Goal: Transaction & Acquisition: Purchase product/service

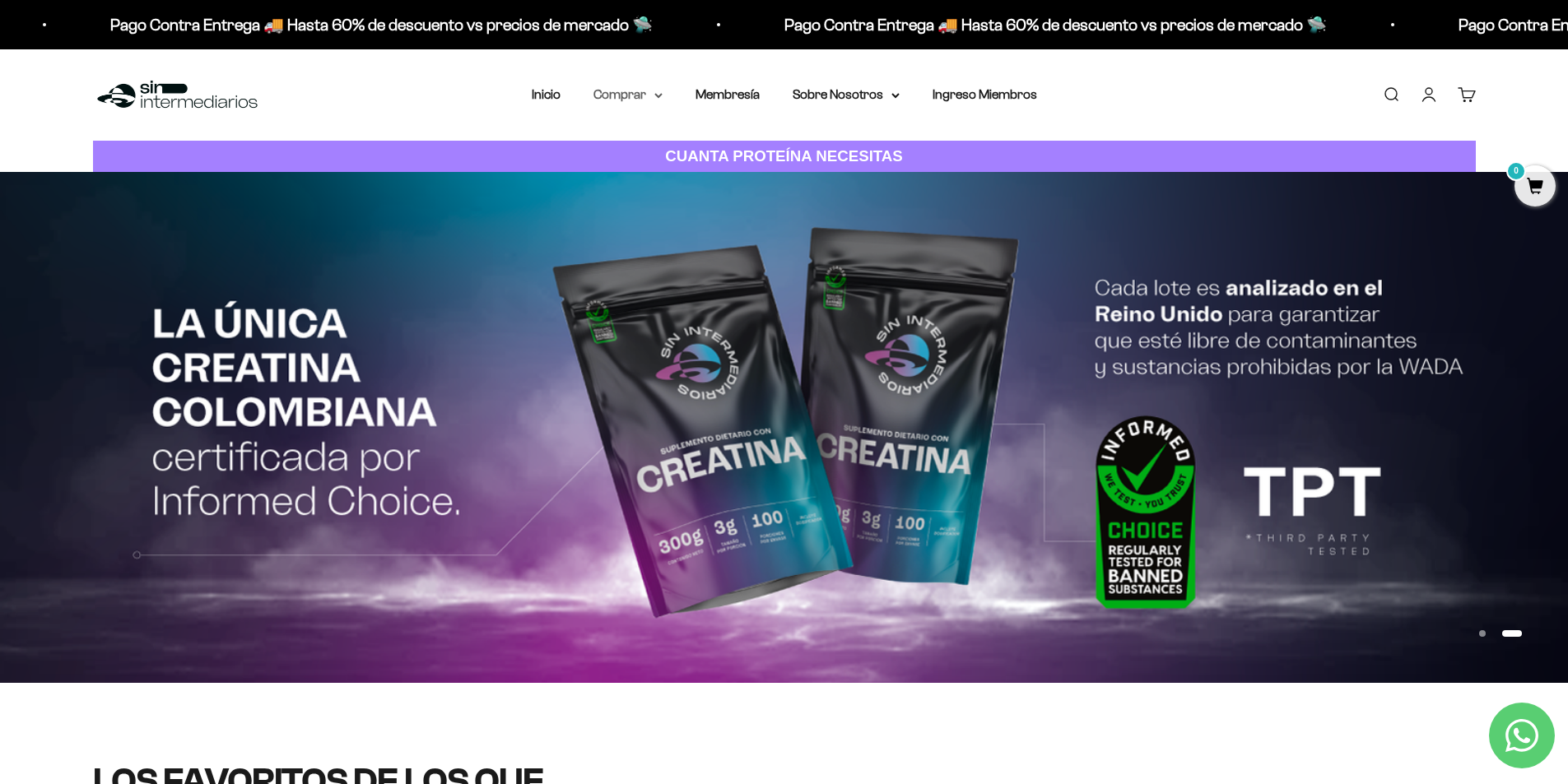
click at [632, 94] on summary "Comprar" at bounding box center [628, 95] width 70 height 22
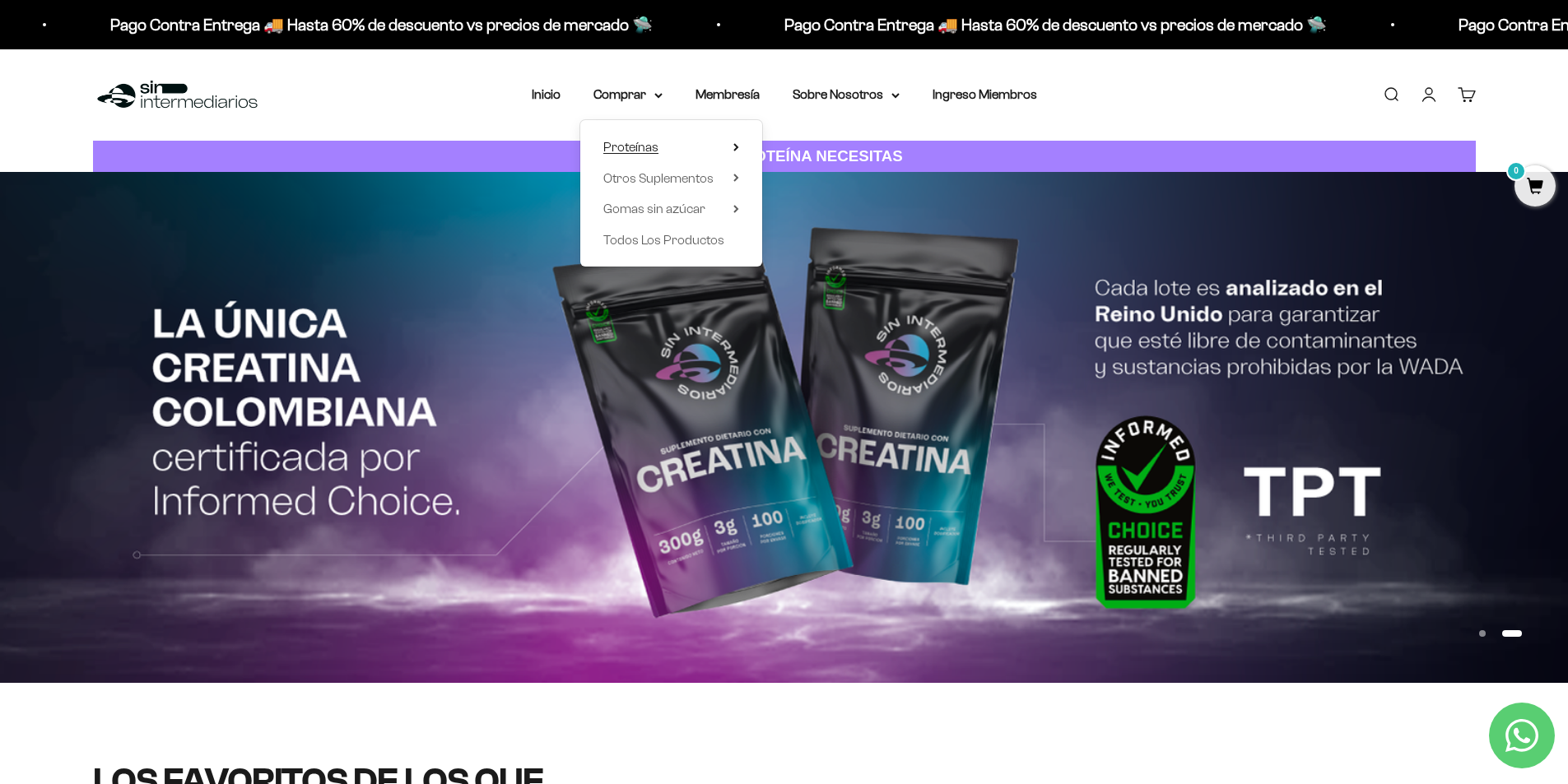
click at [640, 143] on span "Proteínas" at bounding box center [631, 147] width 55 height 14
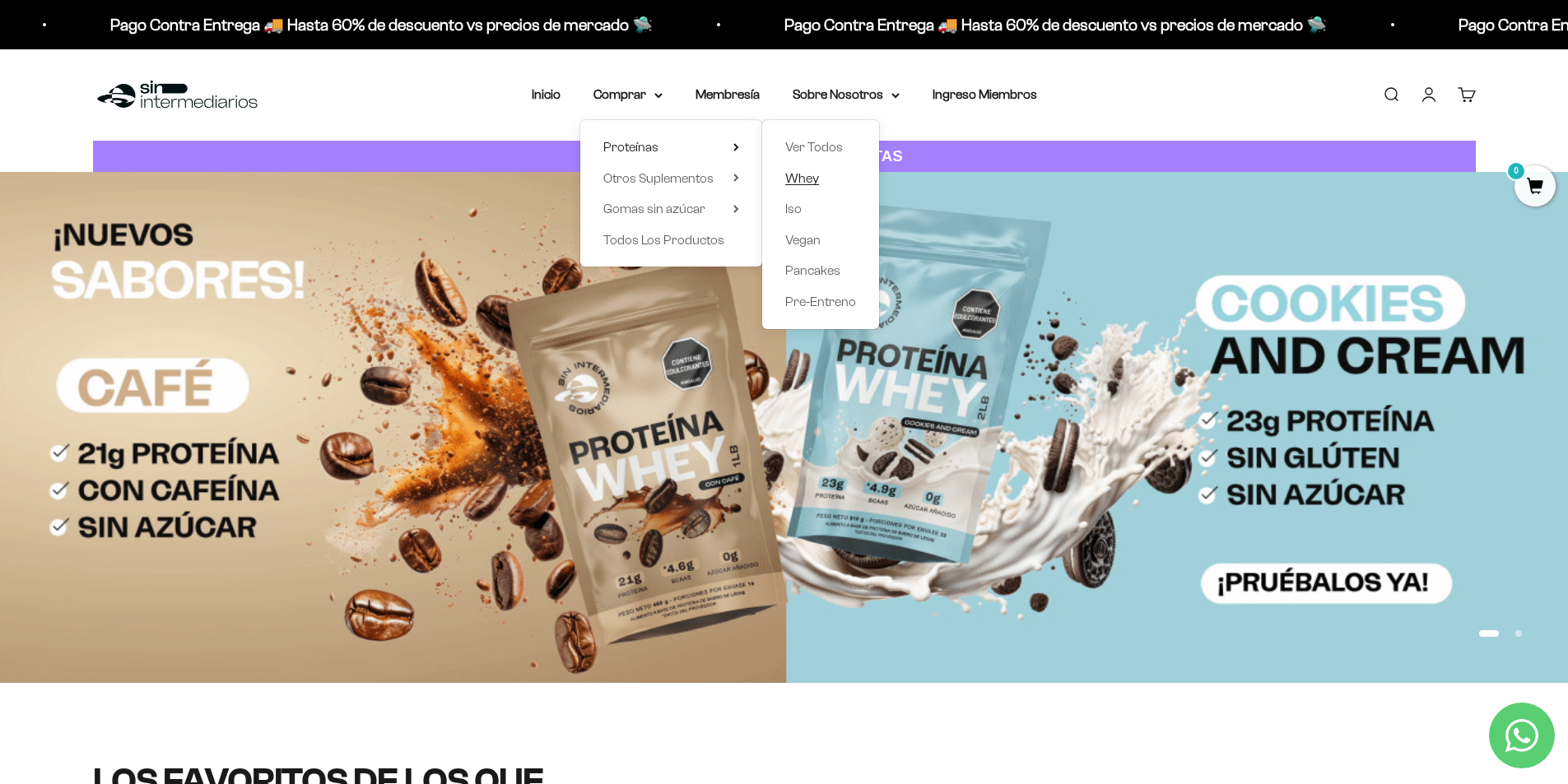
click at [808, 171] on span "Whey" at bounding box center [802, 178] width 34 height 14
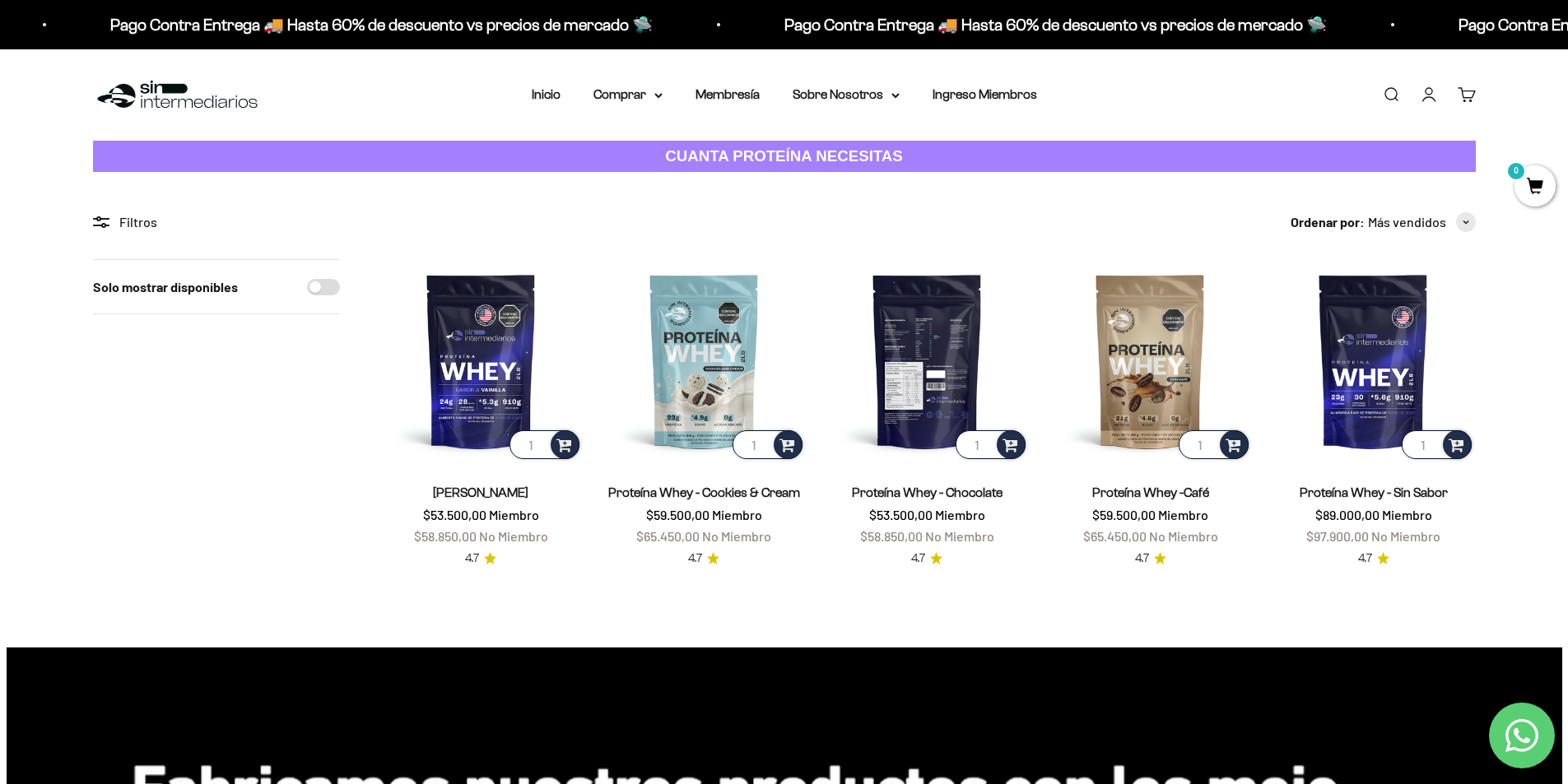
click at [931, 355] on img at bounding box center [927, 361] width 204 height 203
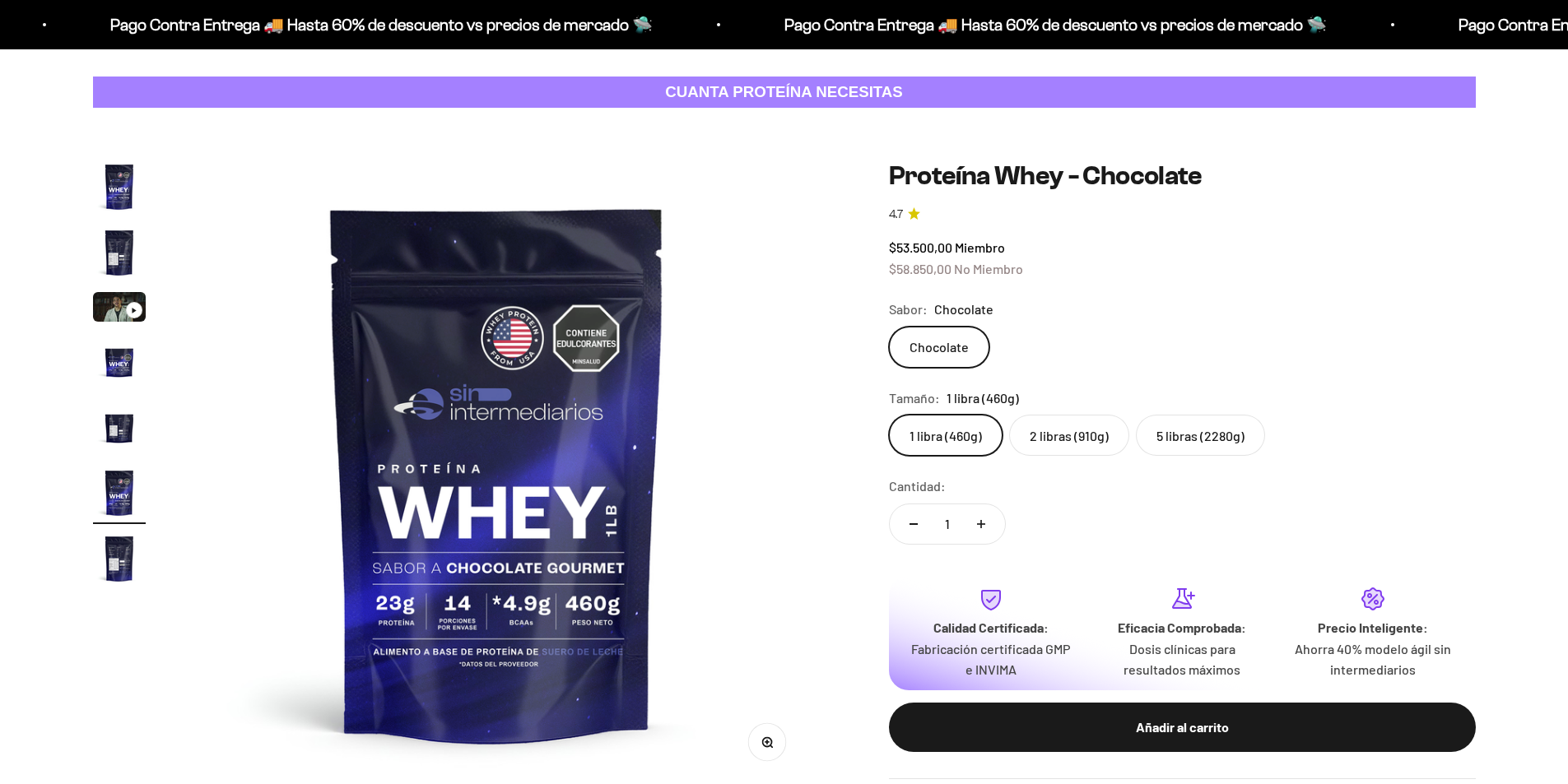
scroll to position [83, 0]
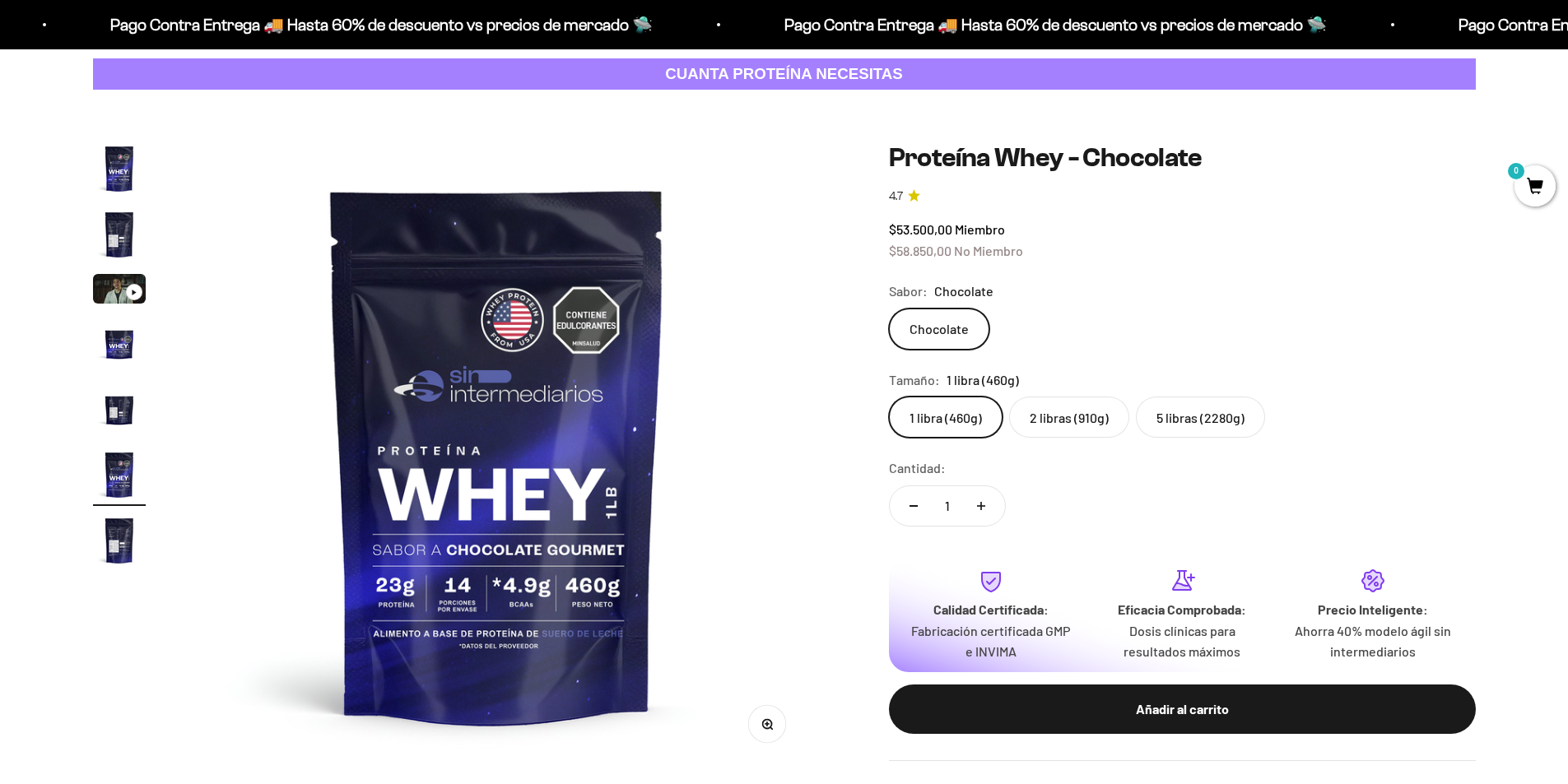
click at [1101, 432] on label "2 libras (910g)" at bounding box center [1069, 416] width 120 height 41
click at [889, 396] on input "2 libras (910g)" at bounding box center [888, 395] width 1 height 1
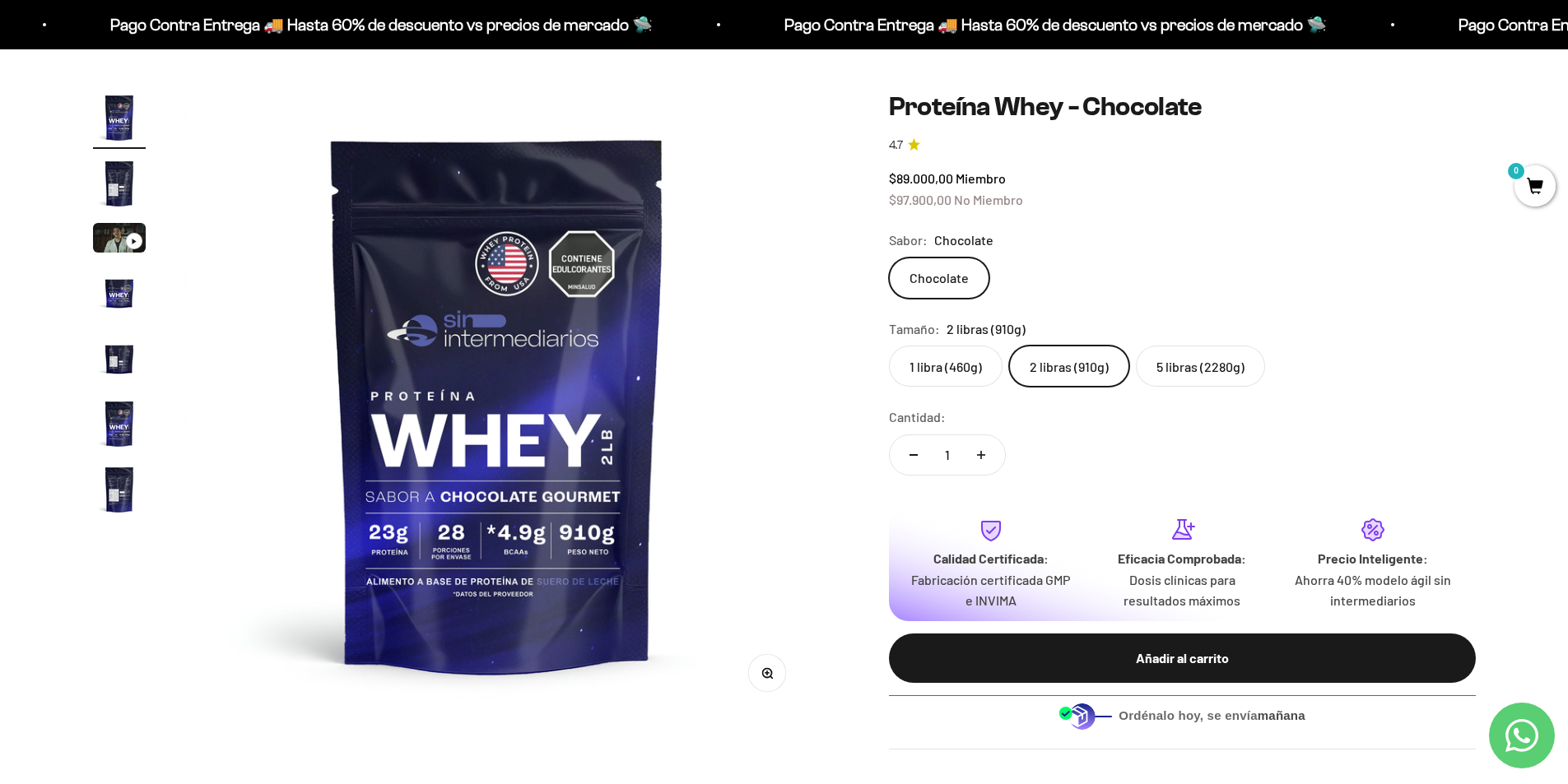
scroll to position [83, 0]
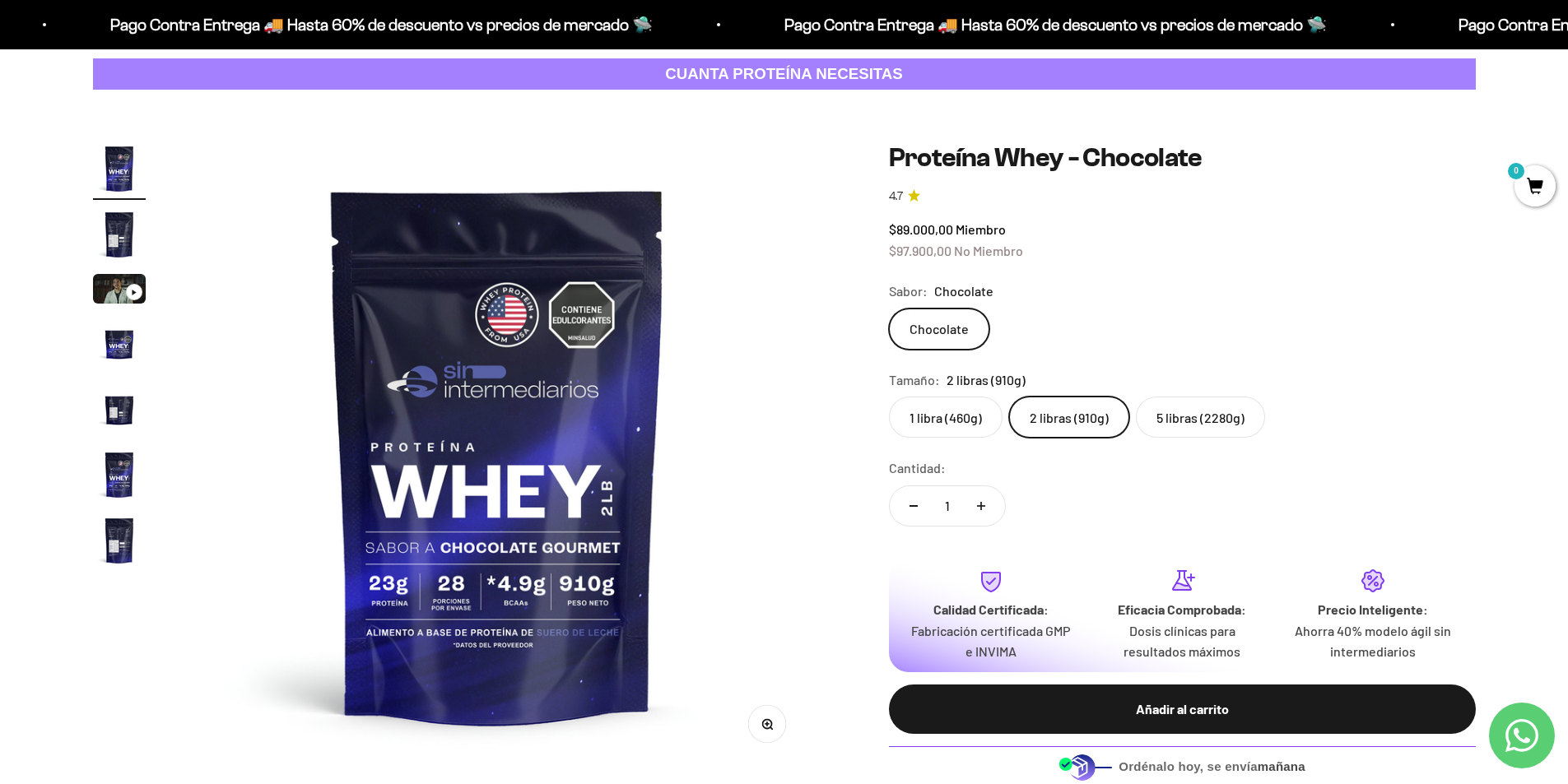
click at [1195, 409] on label "5 libras (2280g)" at bounding box center [1200, 416] width 130 height 41
click at [889, 396] on input "5 libras (2280g)" at bounding box center [888, 395] width 1 height 1
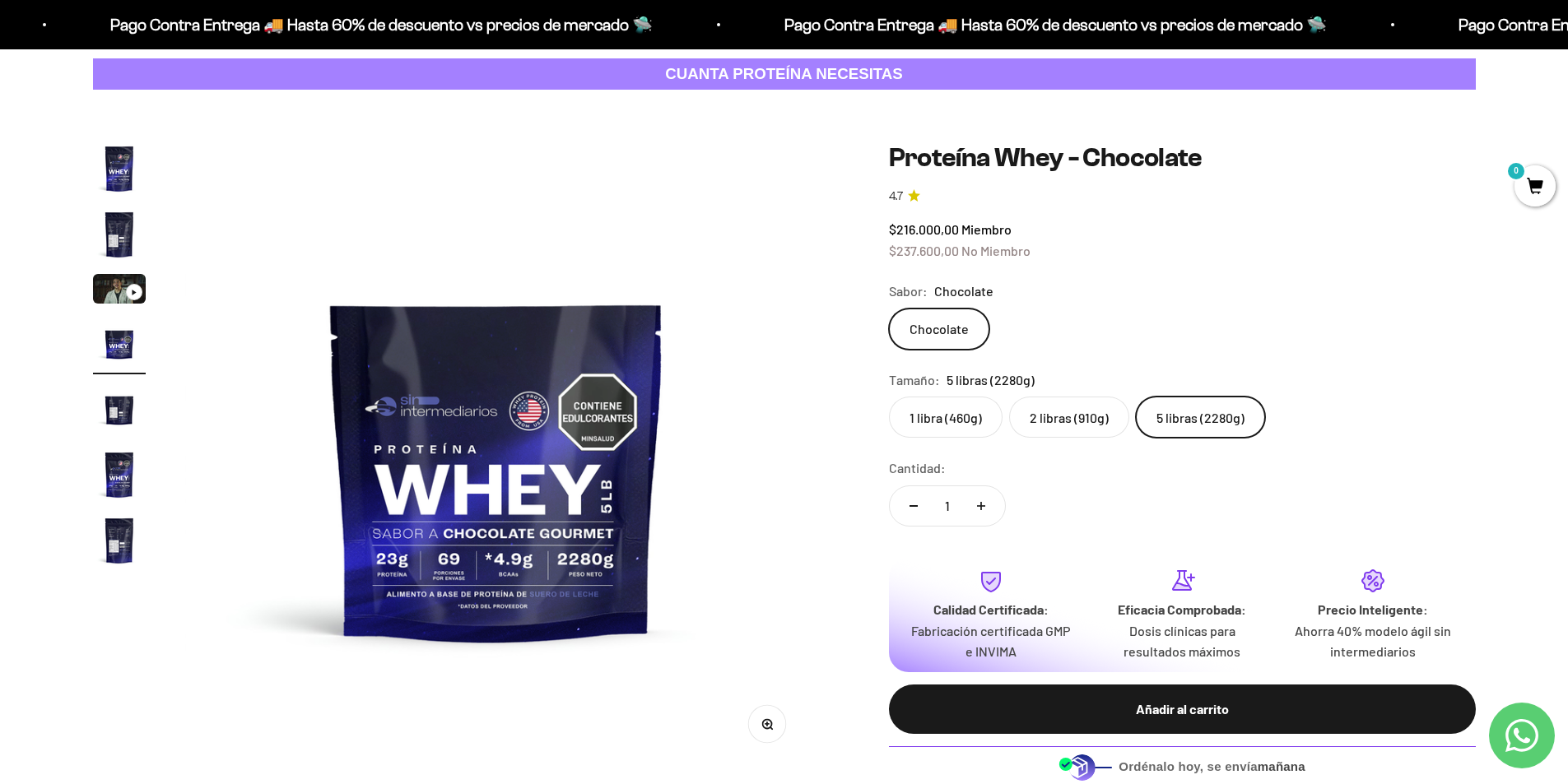
click at [1031, 421] on label "2 libras (910g)" at bounding box center [1069, 416] width 120 height 41
click at [889, 396] on input "2 libras (910g)" at bounding box center [888, 395] width 1 height 1
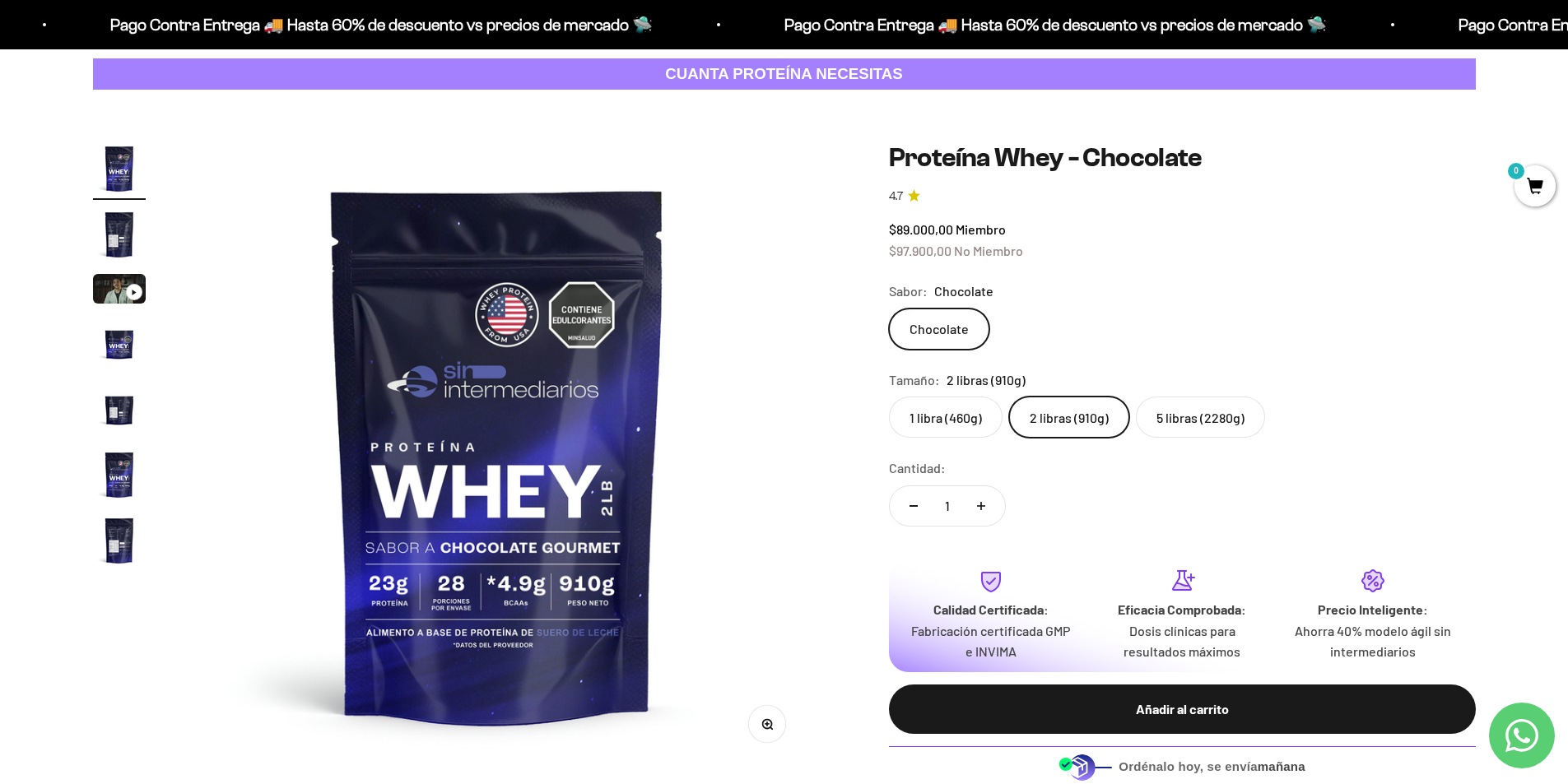
click at [1191, 412] on label "5 libras (2280g)" at bounding box center [1200, 416] width 130 height 41
click at [889, 396] on input "5 libras (2280g)" at bounding box center [888, 395] width 1 height 1
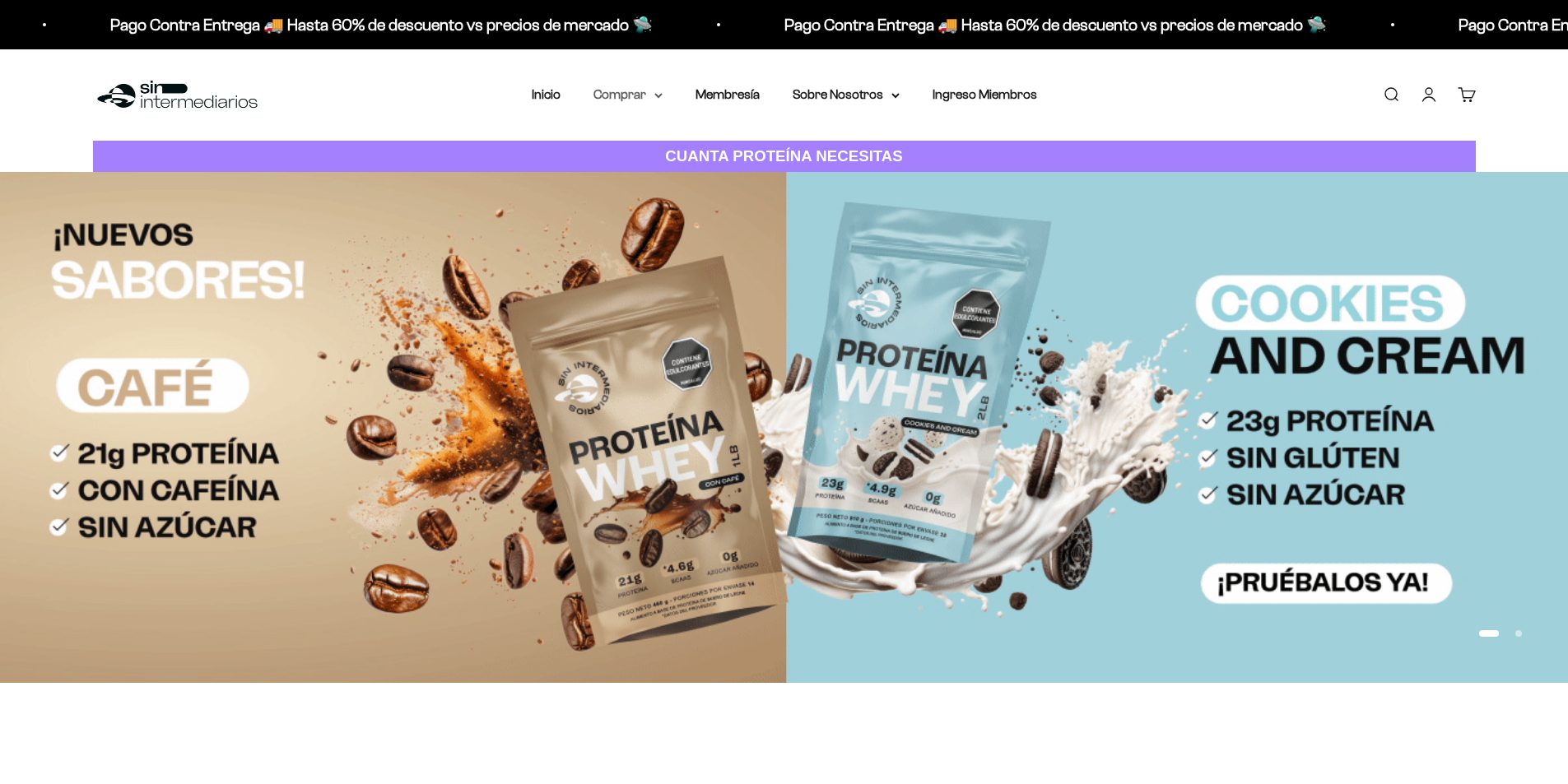
click at [632, 95] on summary "Comprar" at bounding box center [628, 95] width 70 height 22
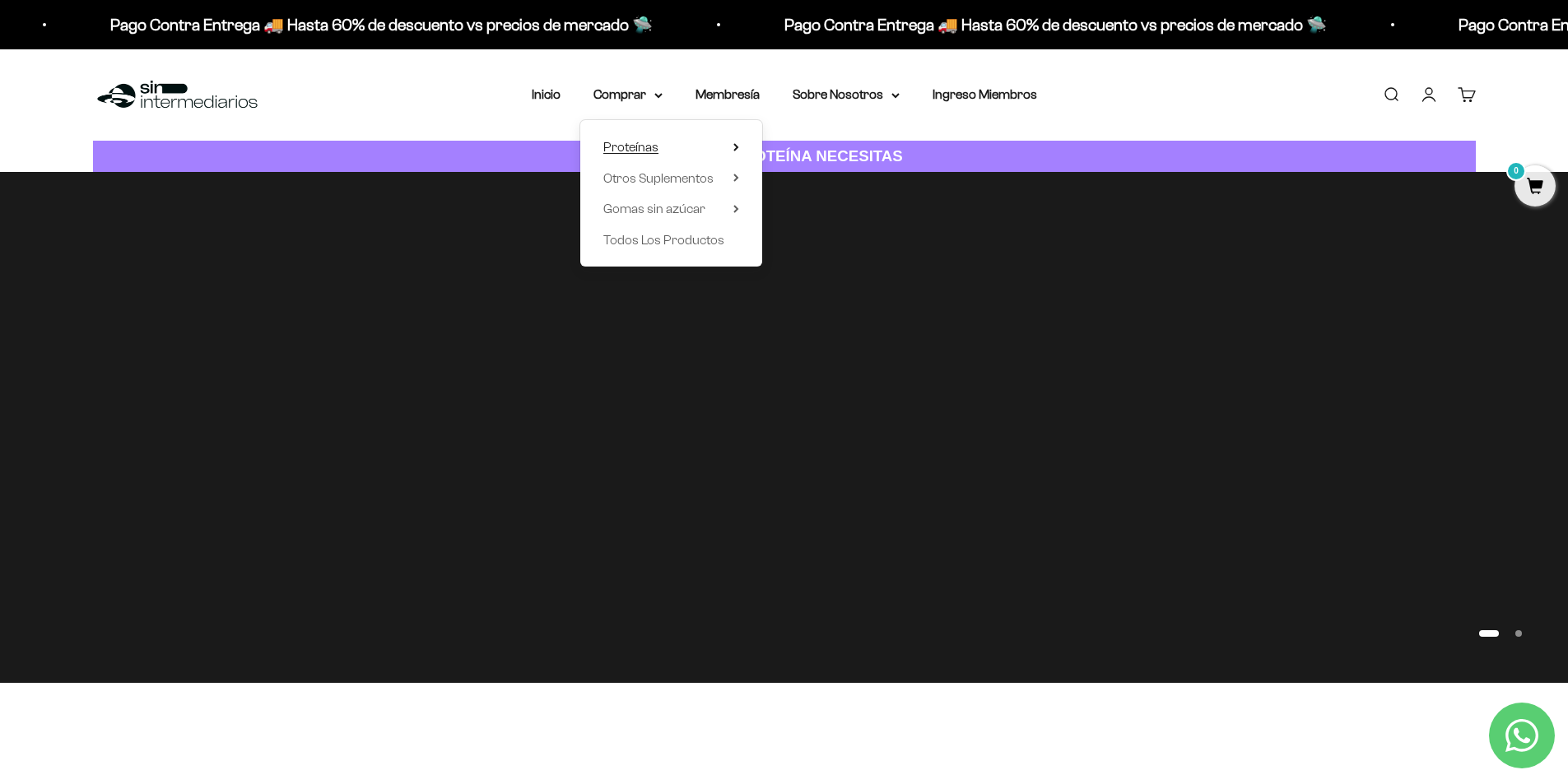
click at [642, 143] on span "Proteínas" at bounding box center [631, 147] width 55 height 14
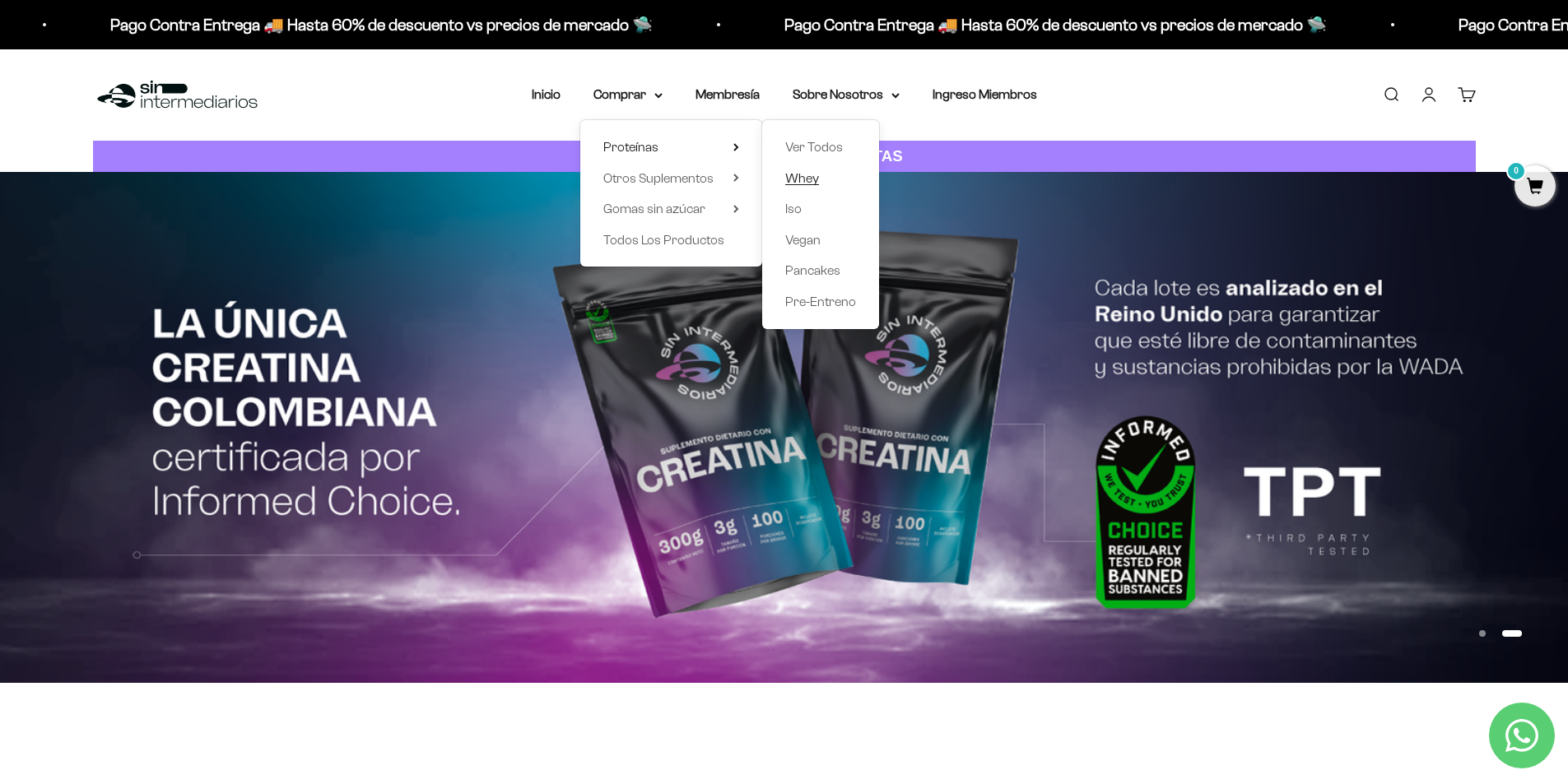
click at [797, 172] on span "Whey" at bounding box center [802, 178] width 34 height 14
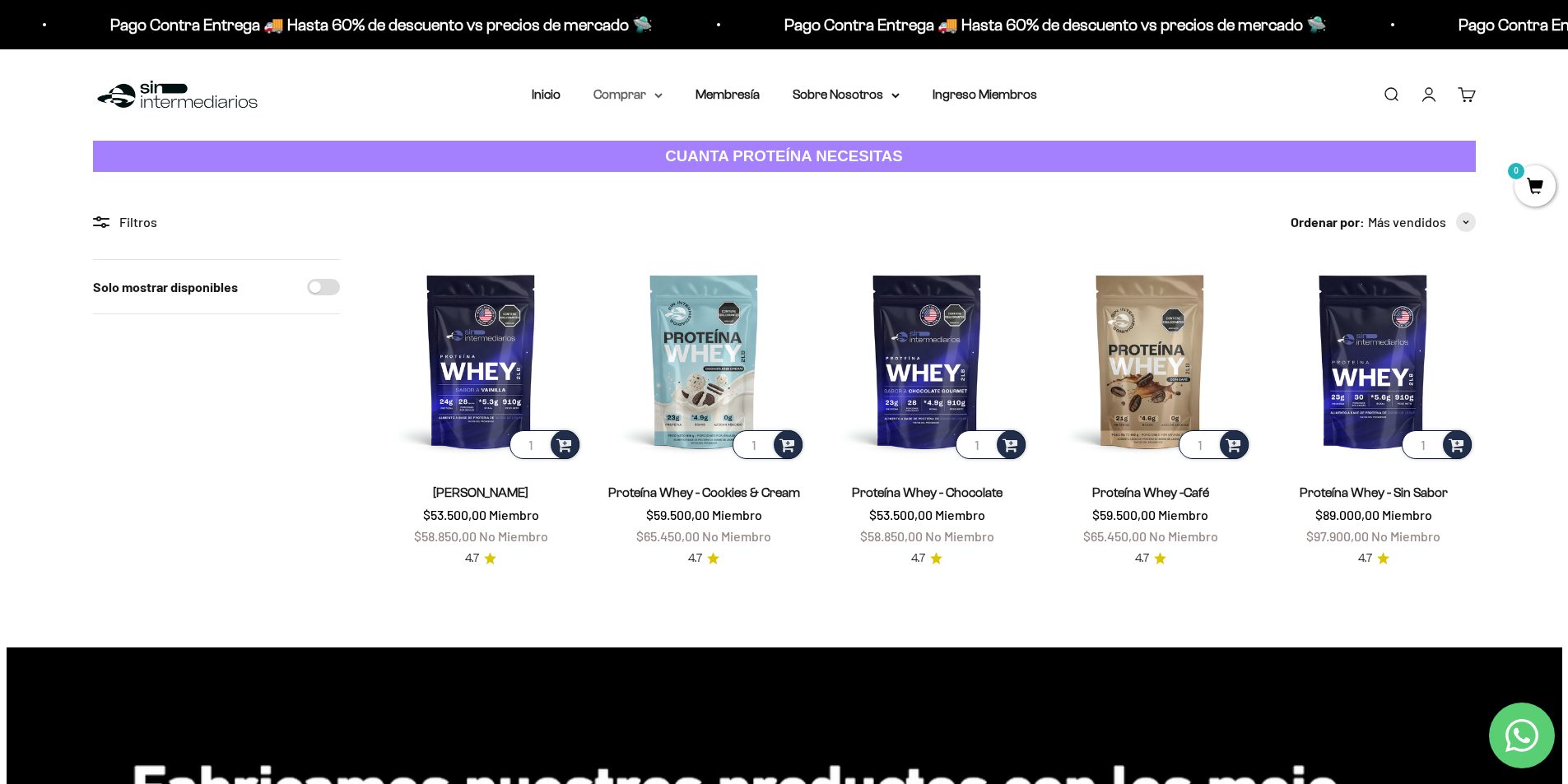
click at [653, 98] on summary "Comprar" at bounding box center [628, 95] width 70 height 22
click at [650, 174] on span "Otros Suplementos" at bounding box center [658, 178] width 110 height 14
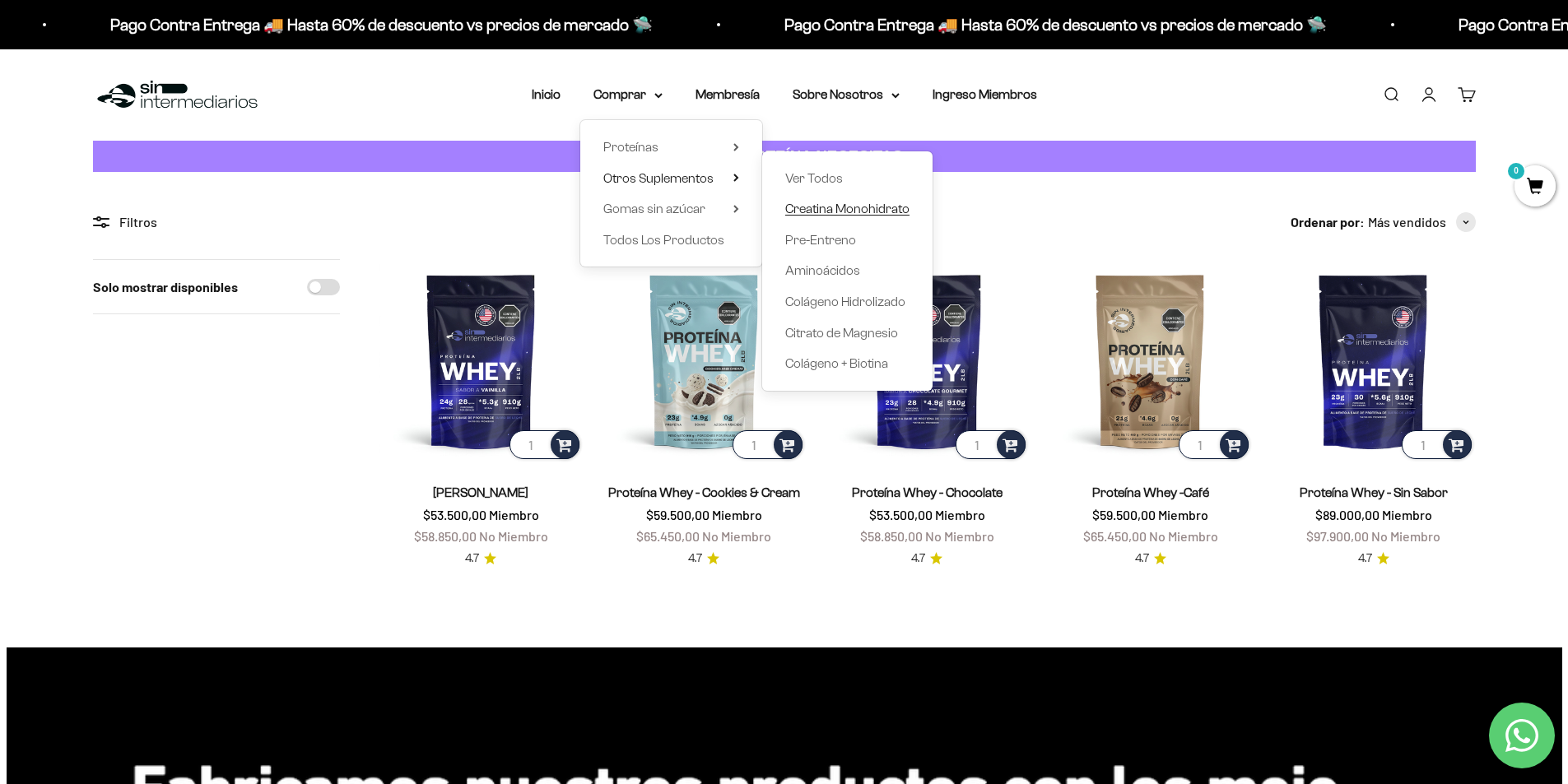
click at [797, 205] on span "Creatina Monohidrato" at bounding box center [847, 209] width 124 height 14
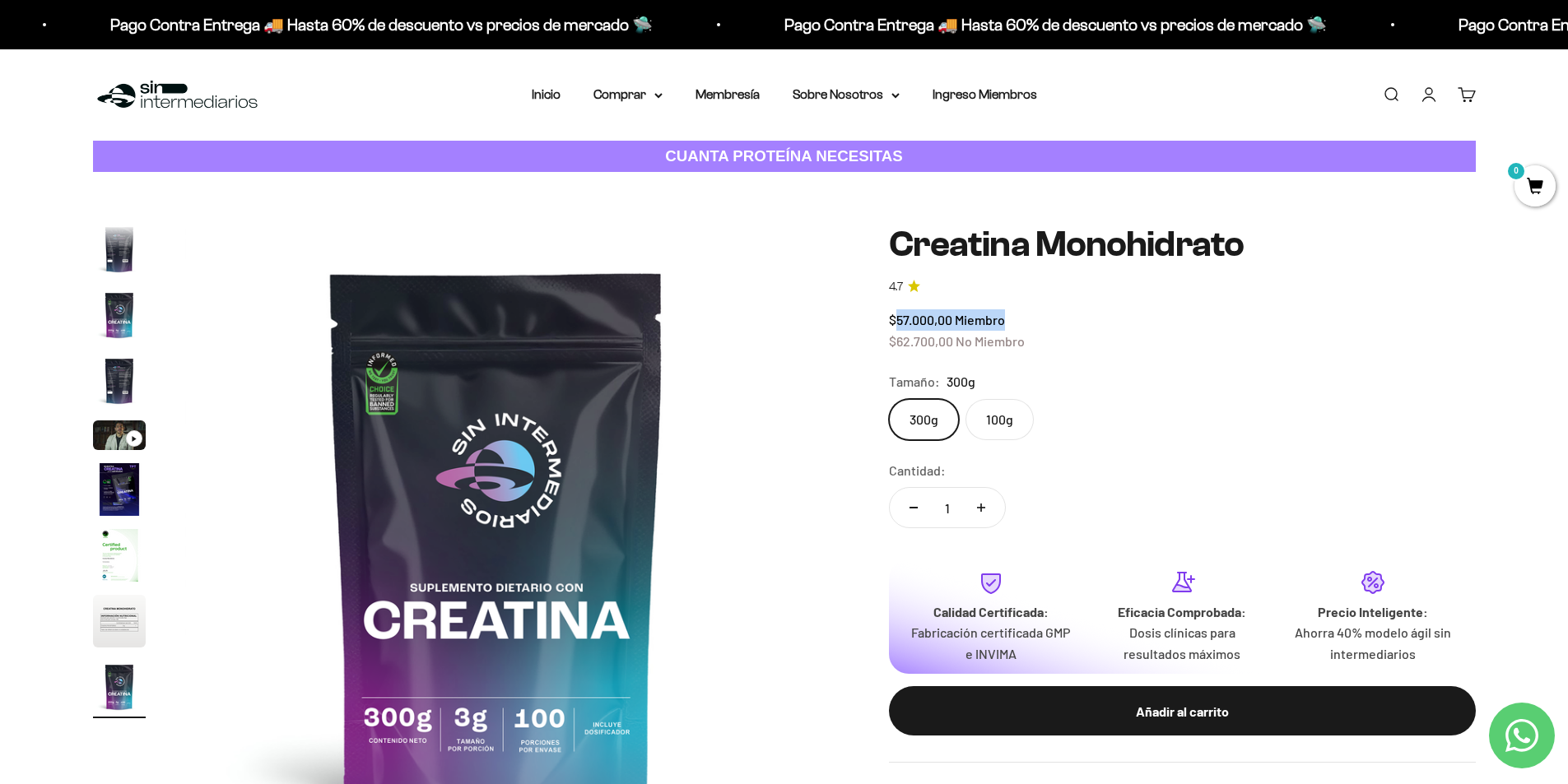
drag, startPoint x: 897, startPoint y: 321, endPoint x: 1005, endPoint y: 316, distance: 108.1
click at [1005, 316] on div "$57.000,00 Miembro $62.700,00 No Miembro" at bounding box center [1182, 330] width 587 height 42
click at [628, 90] on summary "Comprar" at bounding box center [628, 95] width 70 height 22
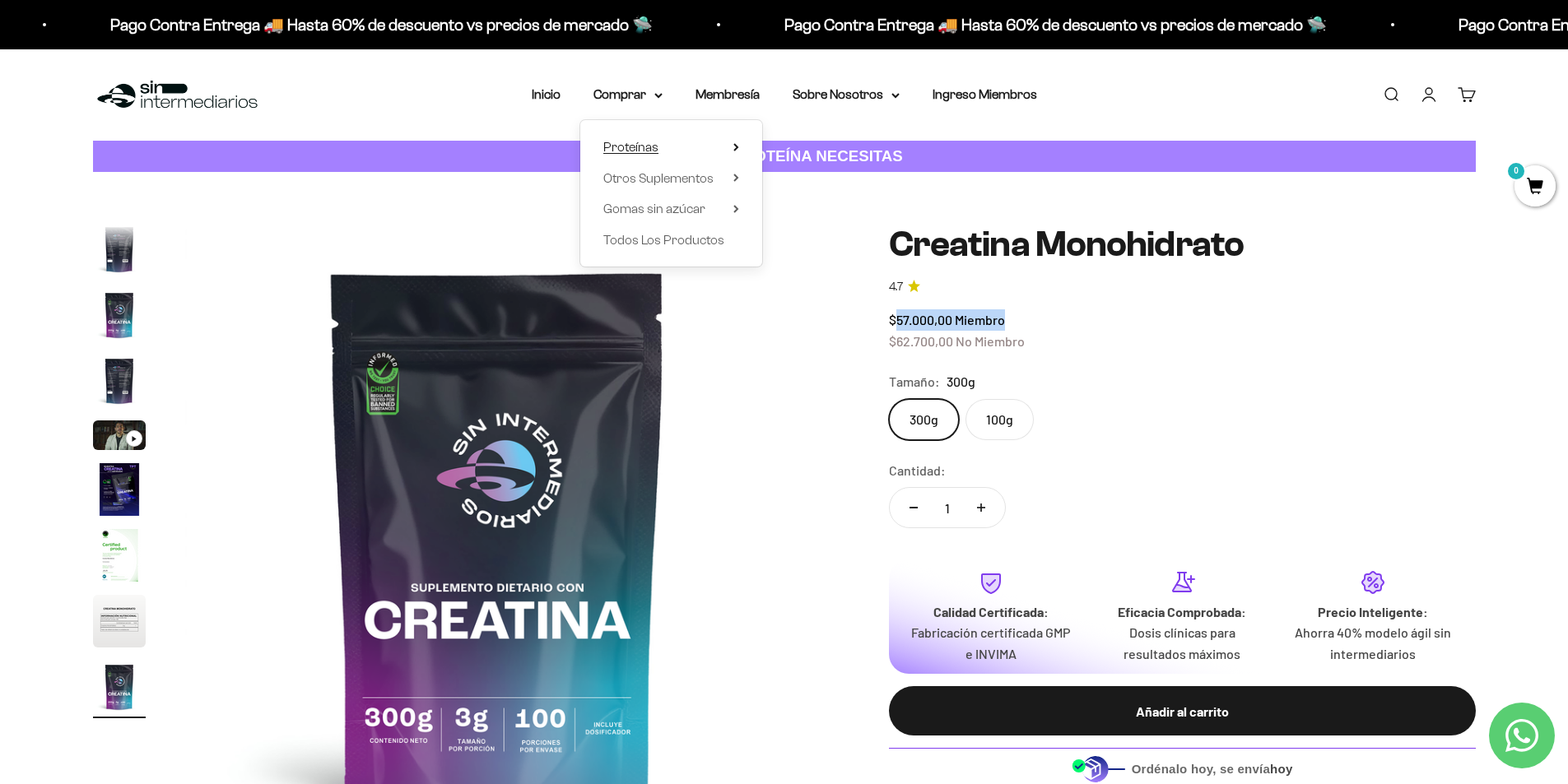
click at [659, 149] on summary "Proteínas" at bounding box center [671, 147] width 136 height 22
click at [817, 177] on span "Whey" at bounding box center [802, 178] width 34 height 14
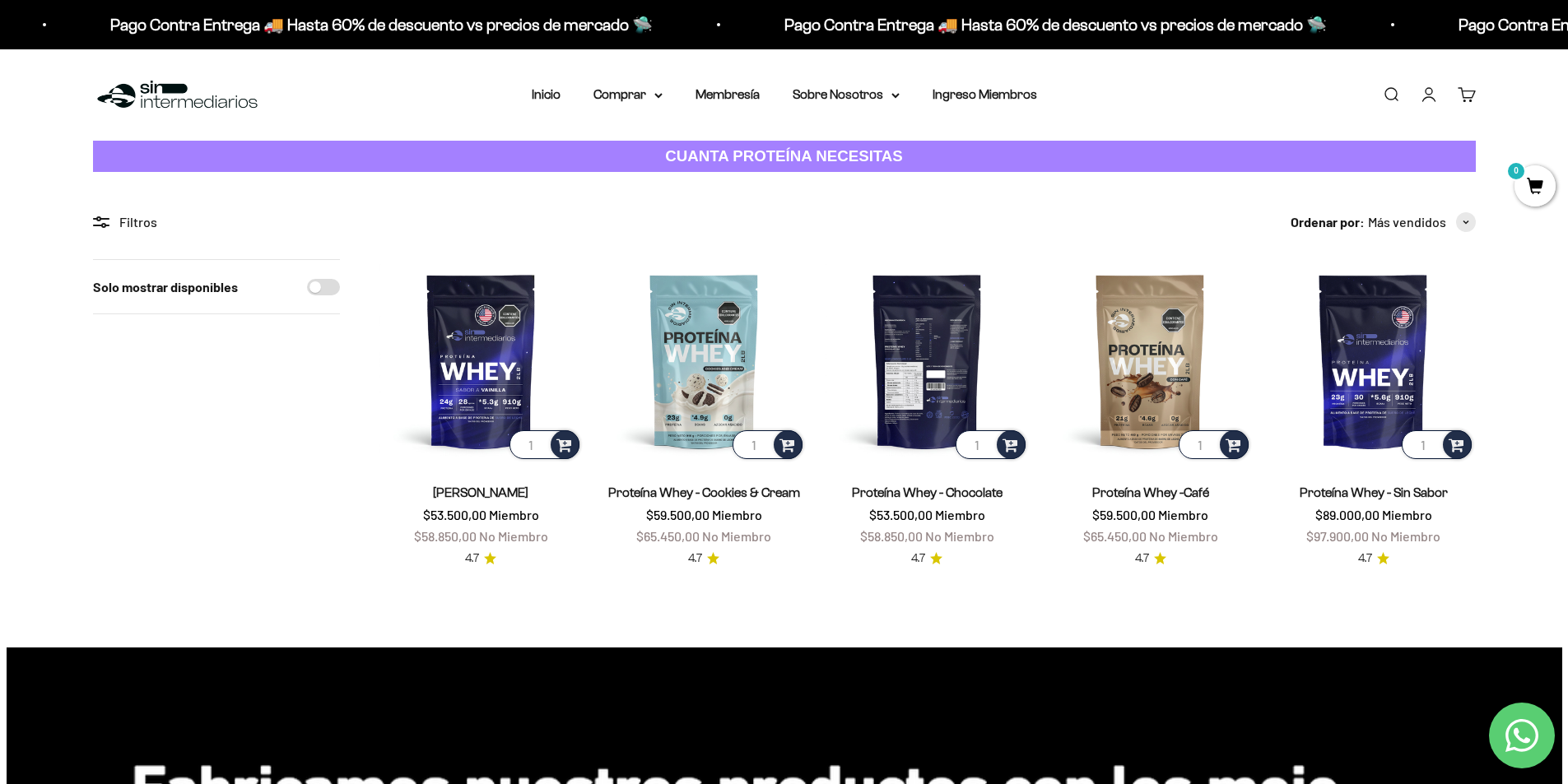
click at [916, 369] on img at bounding box center [927, 361] width 204 height 203
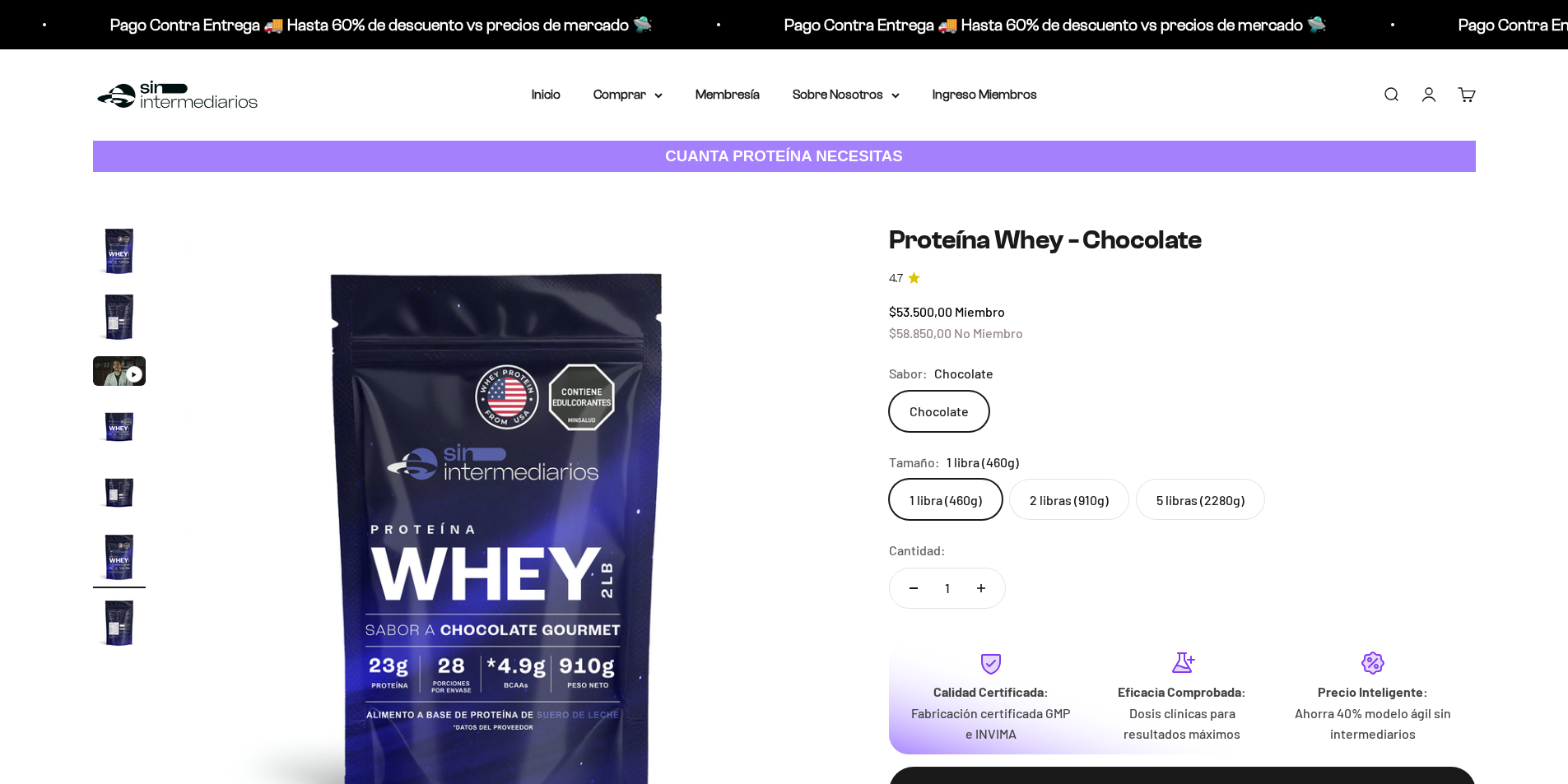
scroll to position [0, 3223]
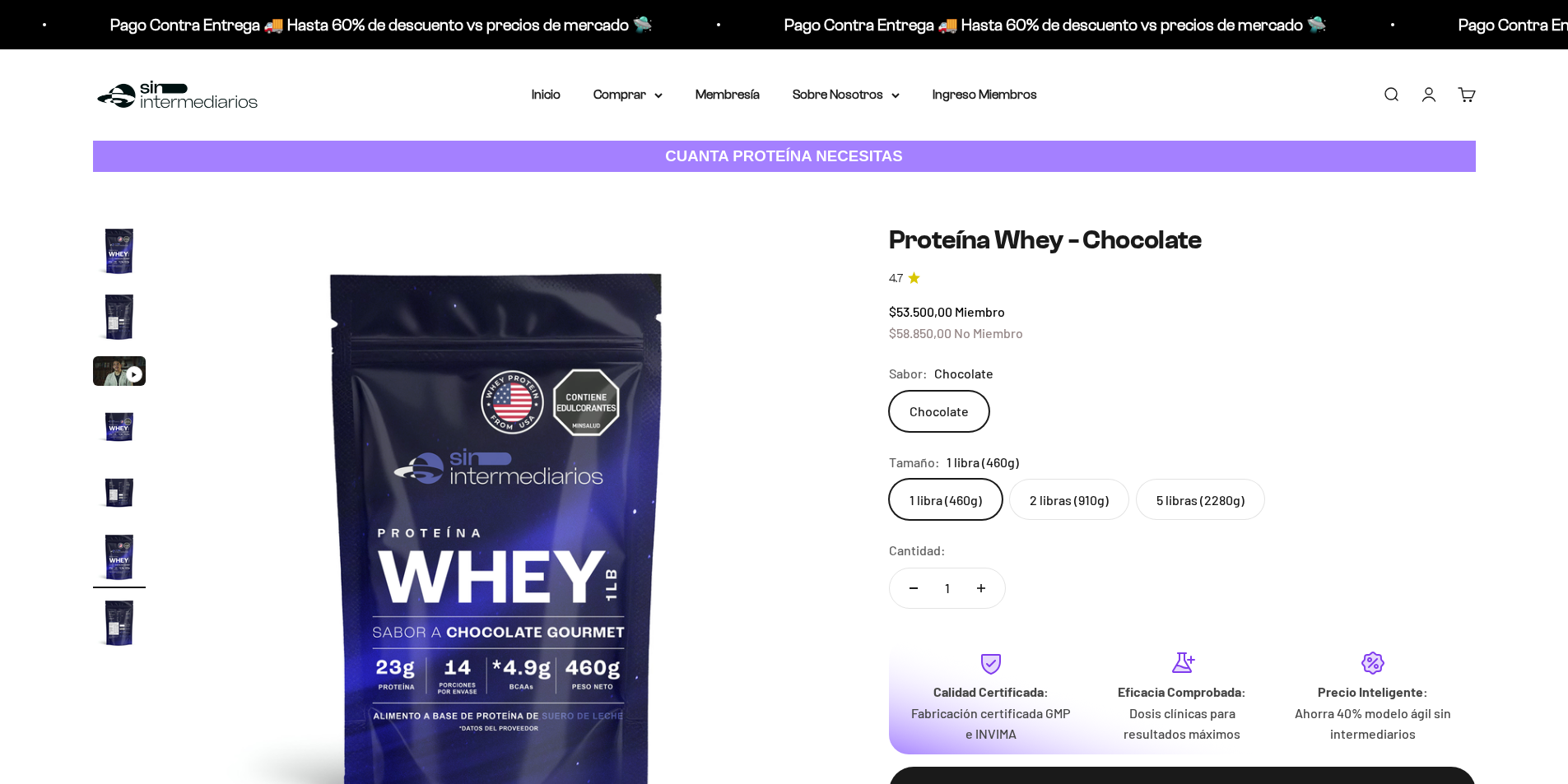
click at [1068, 489] on label "2 libras (910g)" at bounding box center [1069, 499] width 120 height 41
click at [889, 479] on input "2 libras (910g)" at bounding box center [888, 478] width 1 height 1
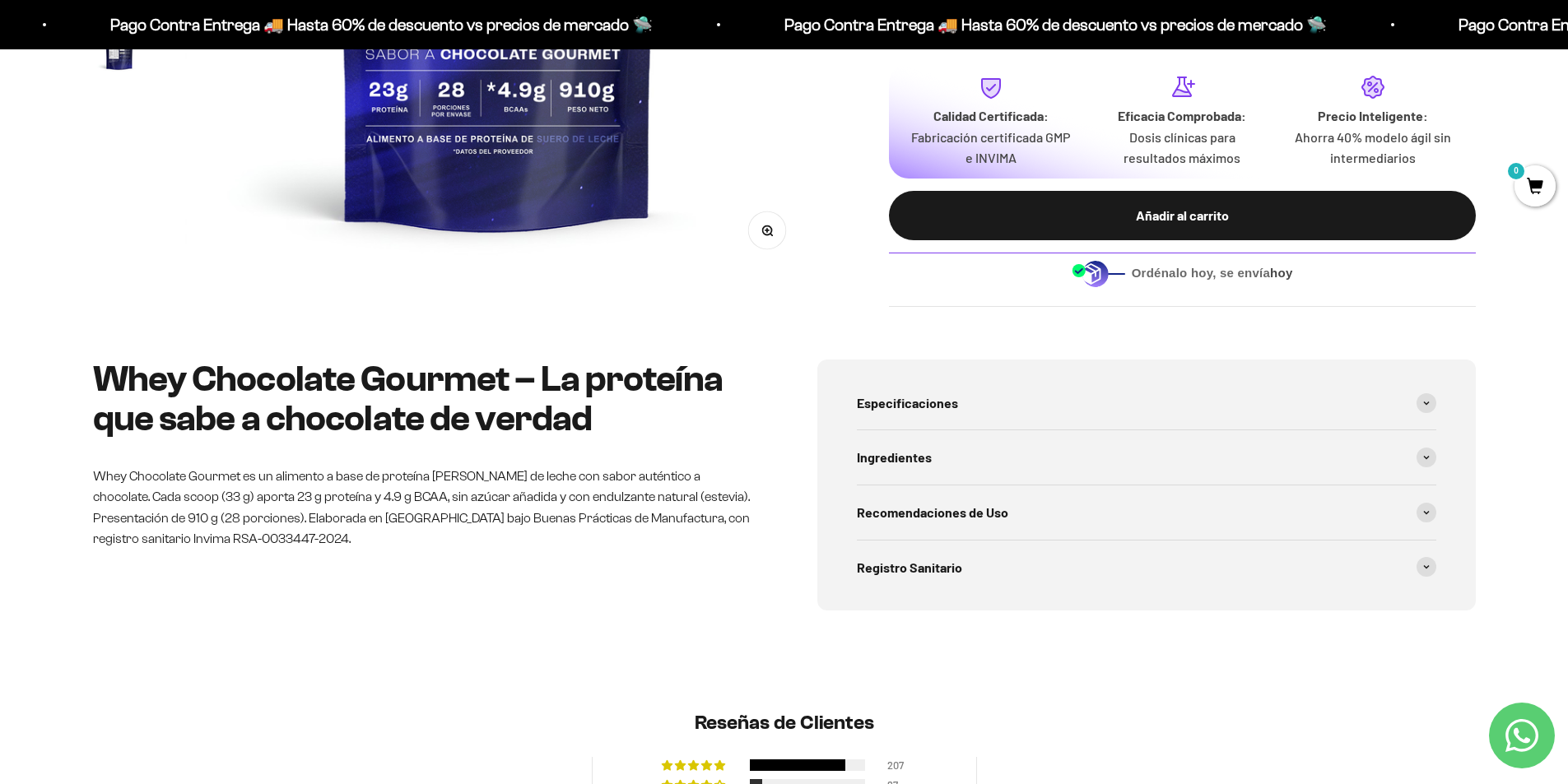
scroll to position [247, 0]
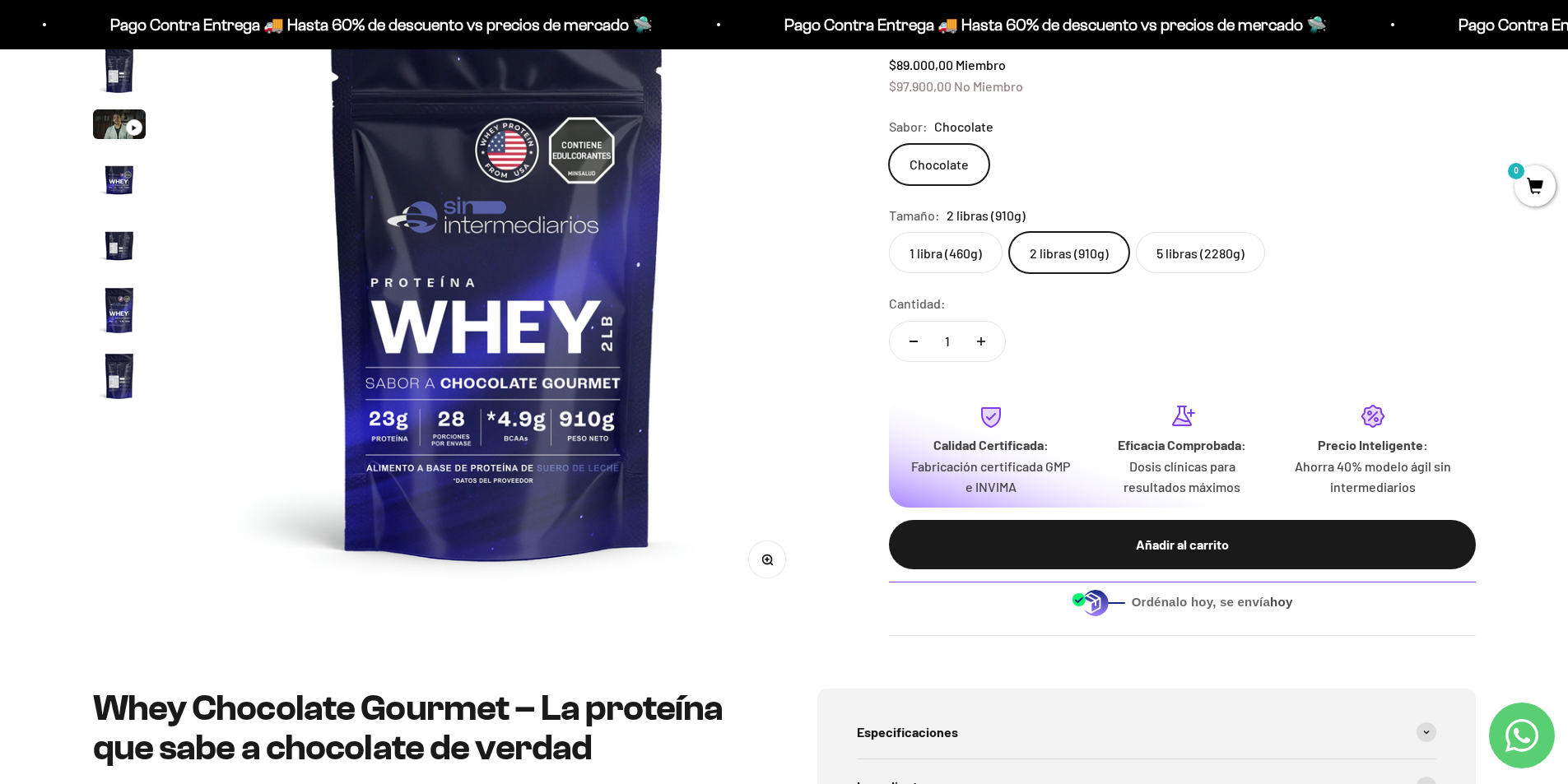
click at [1228, 269] on label "5 libras (2280g)" at bounding box center [1200, 252] width 130 height 41
click at [889, 232] on input "5 libras (2280g)" at bounding box center [888, 231] width 1 height 1
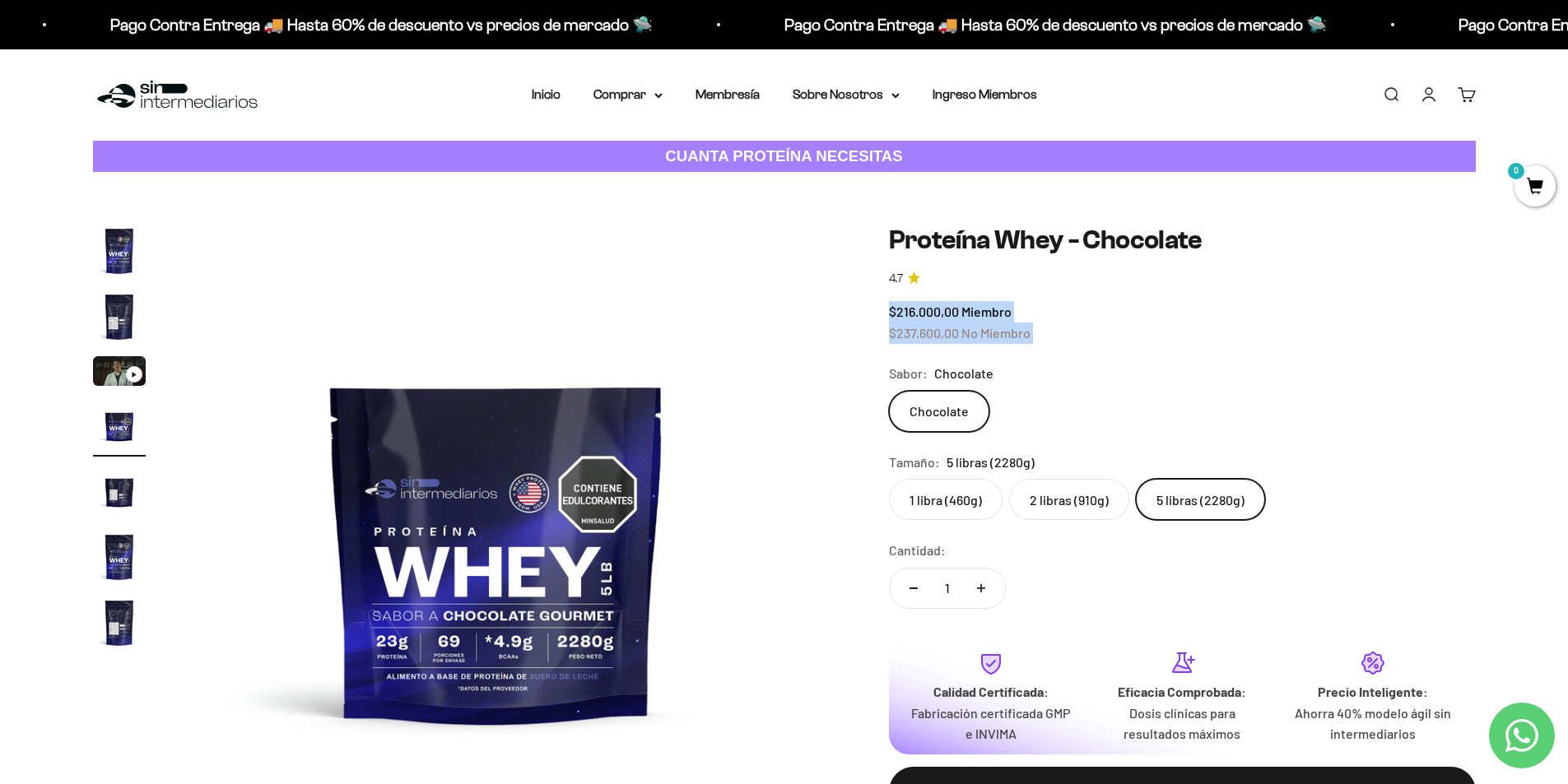
drag, startPoint x: 891, startPoint y: 315, endPoint x: 1078, endPoint y: 325, distance: 187.3
click at [1078, 325] on div "$216.000,00 Miembro $237.600,00 No Miembro" at bounding box center [1182, 322] width 587 height 42
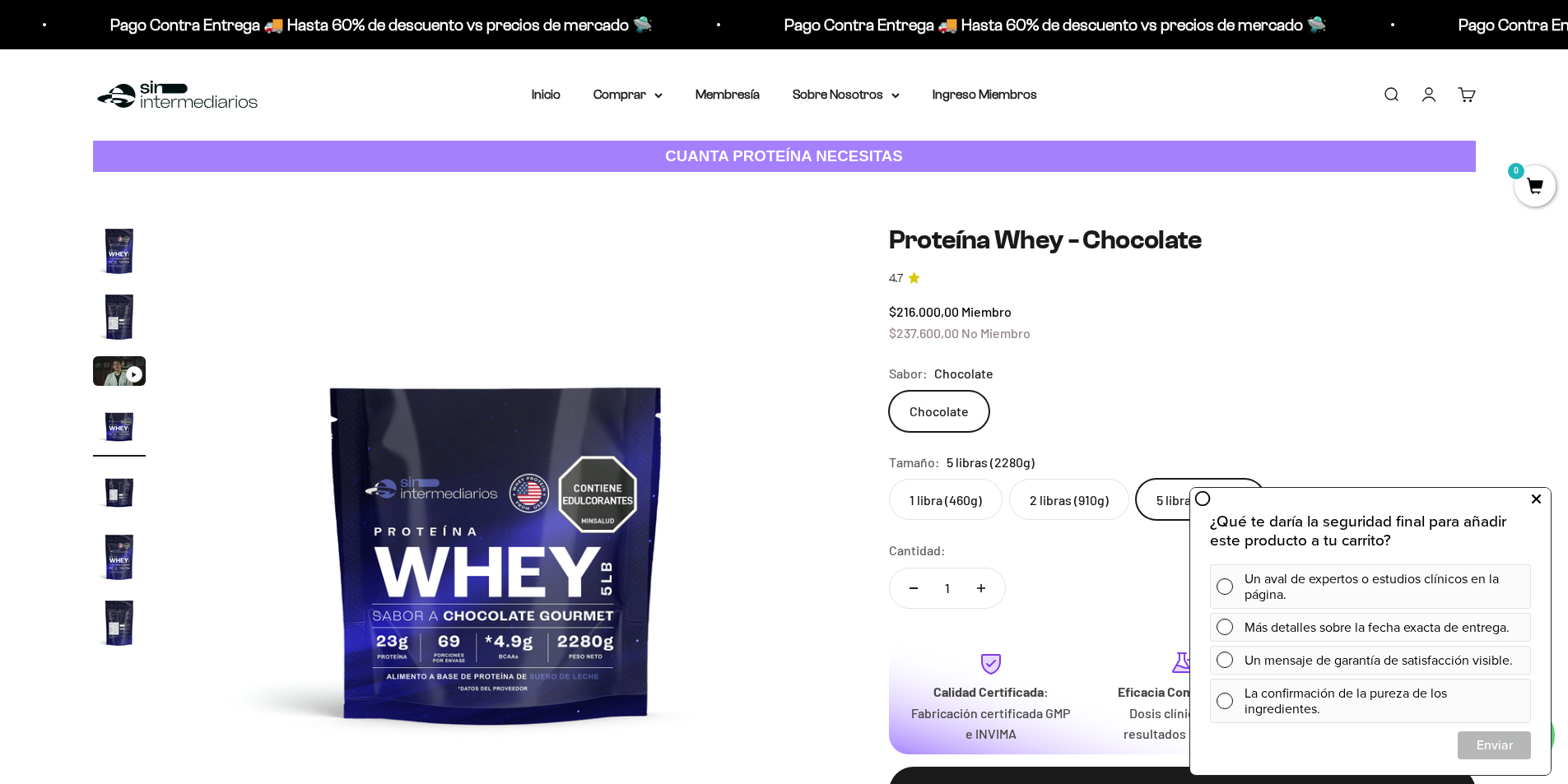
click at [1533, 503] on icon at bounding box center [1536, 499] width 9 height 22
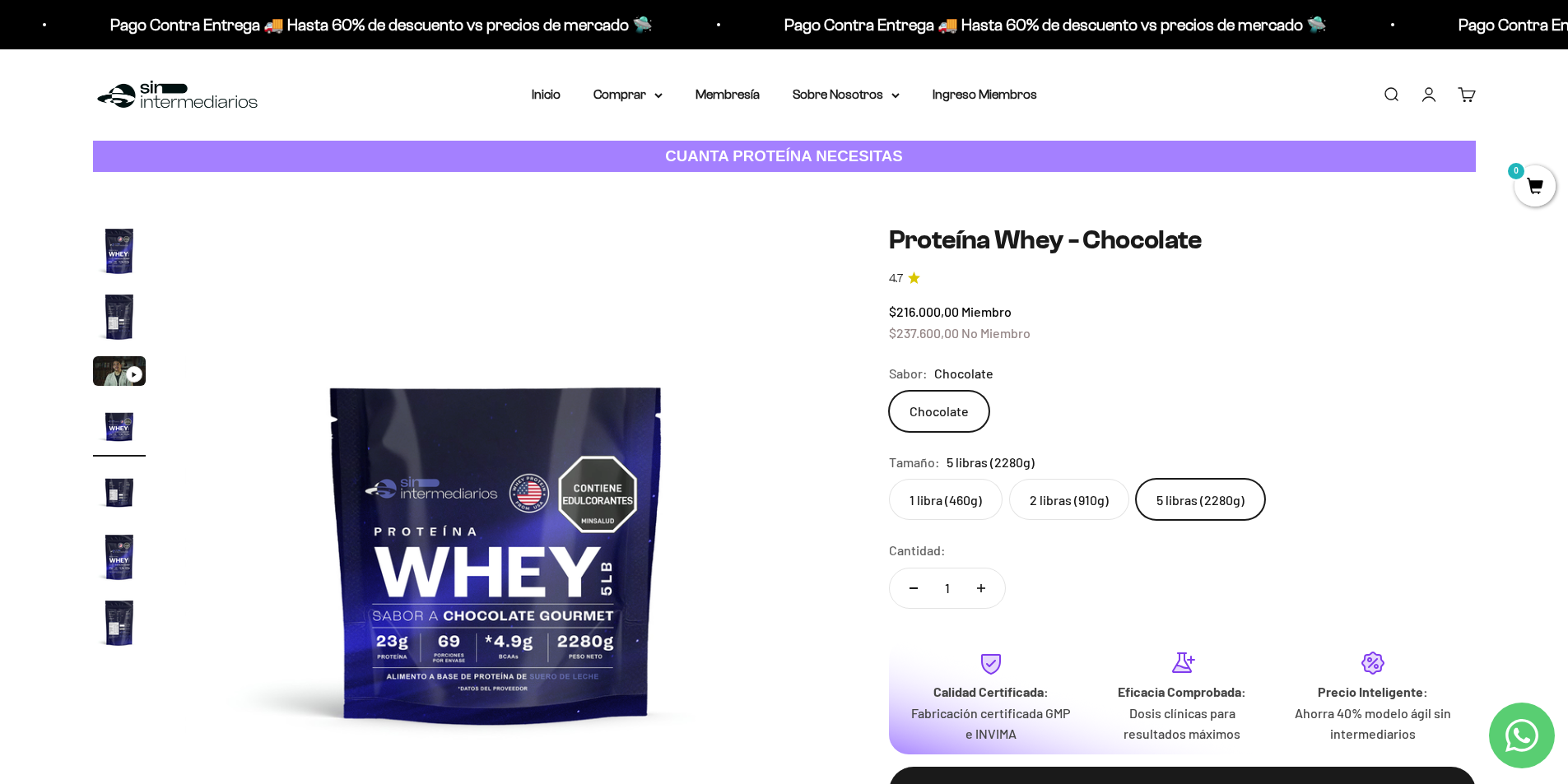
click at [124, 633] on img "Ir al artículo 7" at bounding box center [119, 622] width 53 height 53
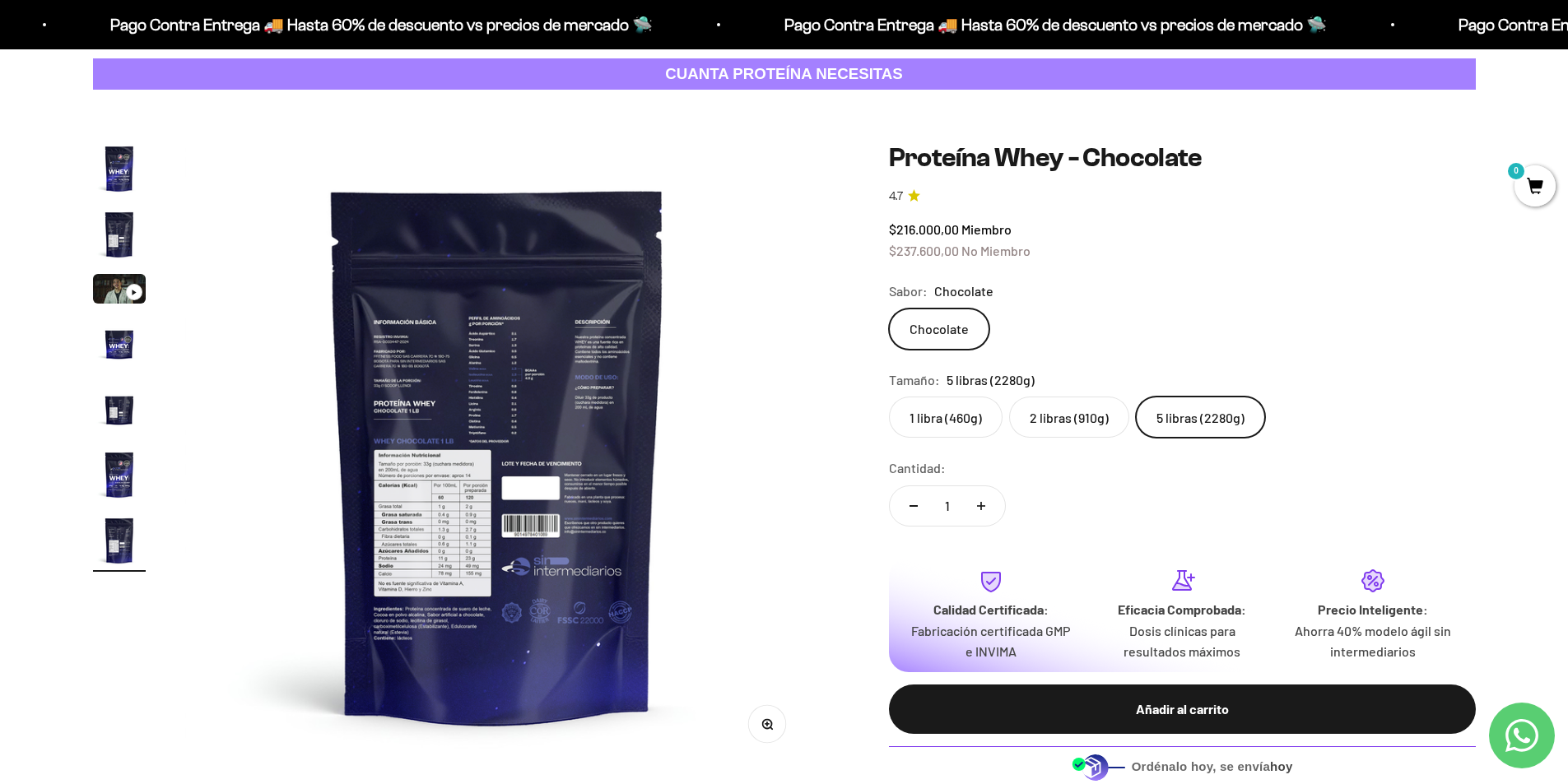
scroll to position [329, 0]
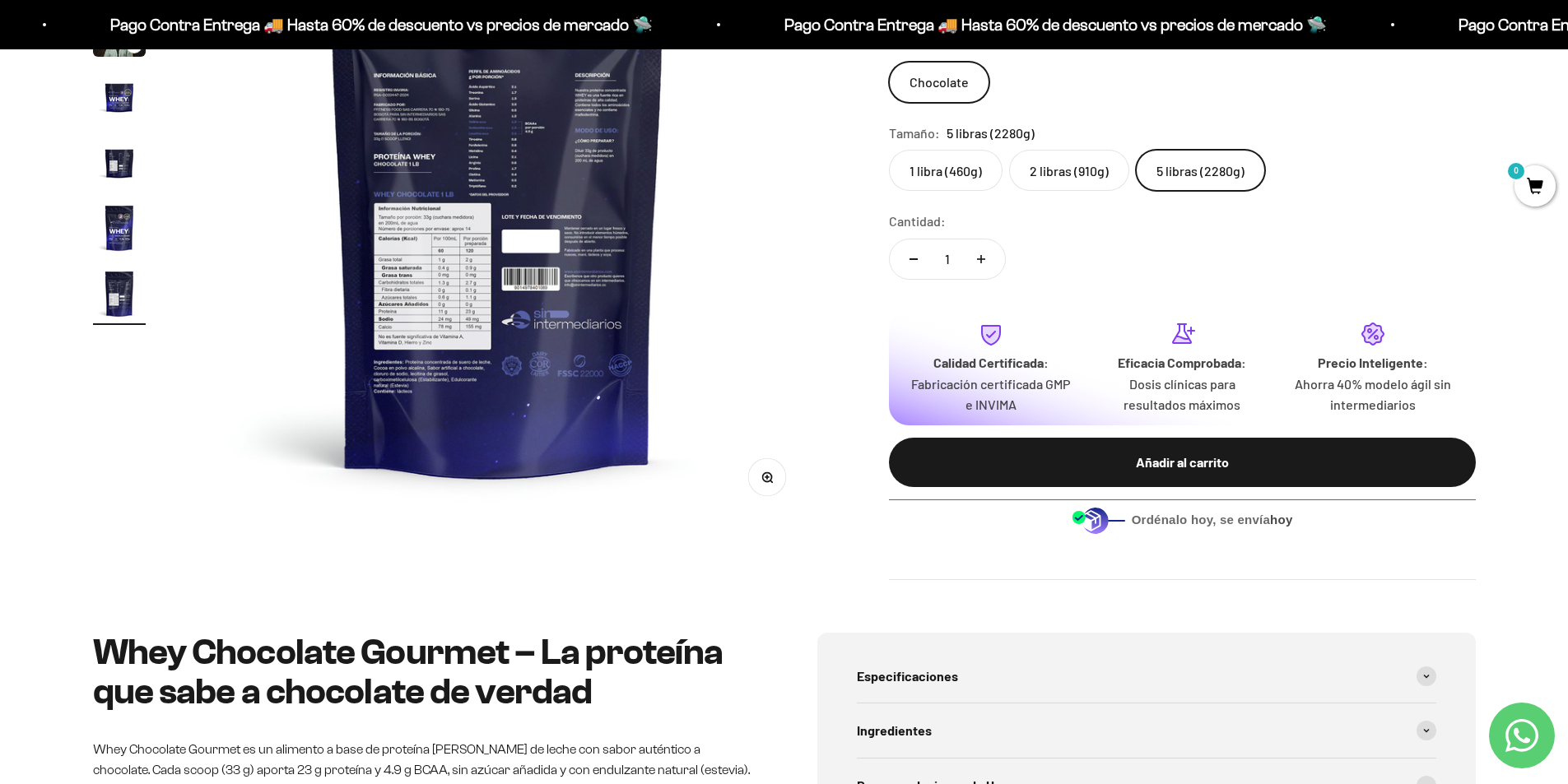
click at [390, 272] on img at bounding box center [497, 208] width 624 height 624
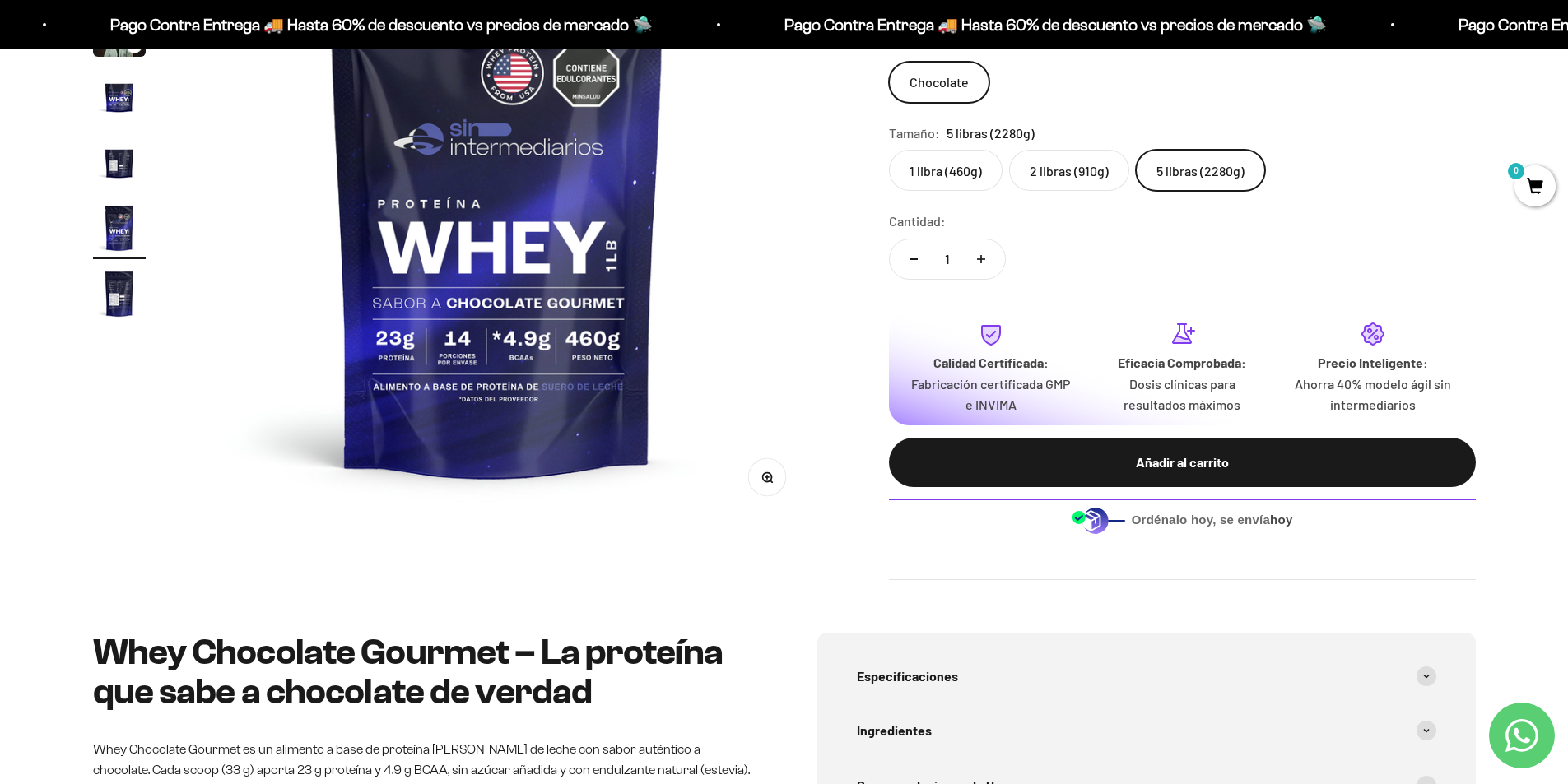
click at [747, 326] on img at bounding box center [497, 208] width 624 height 624
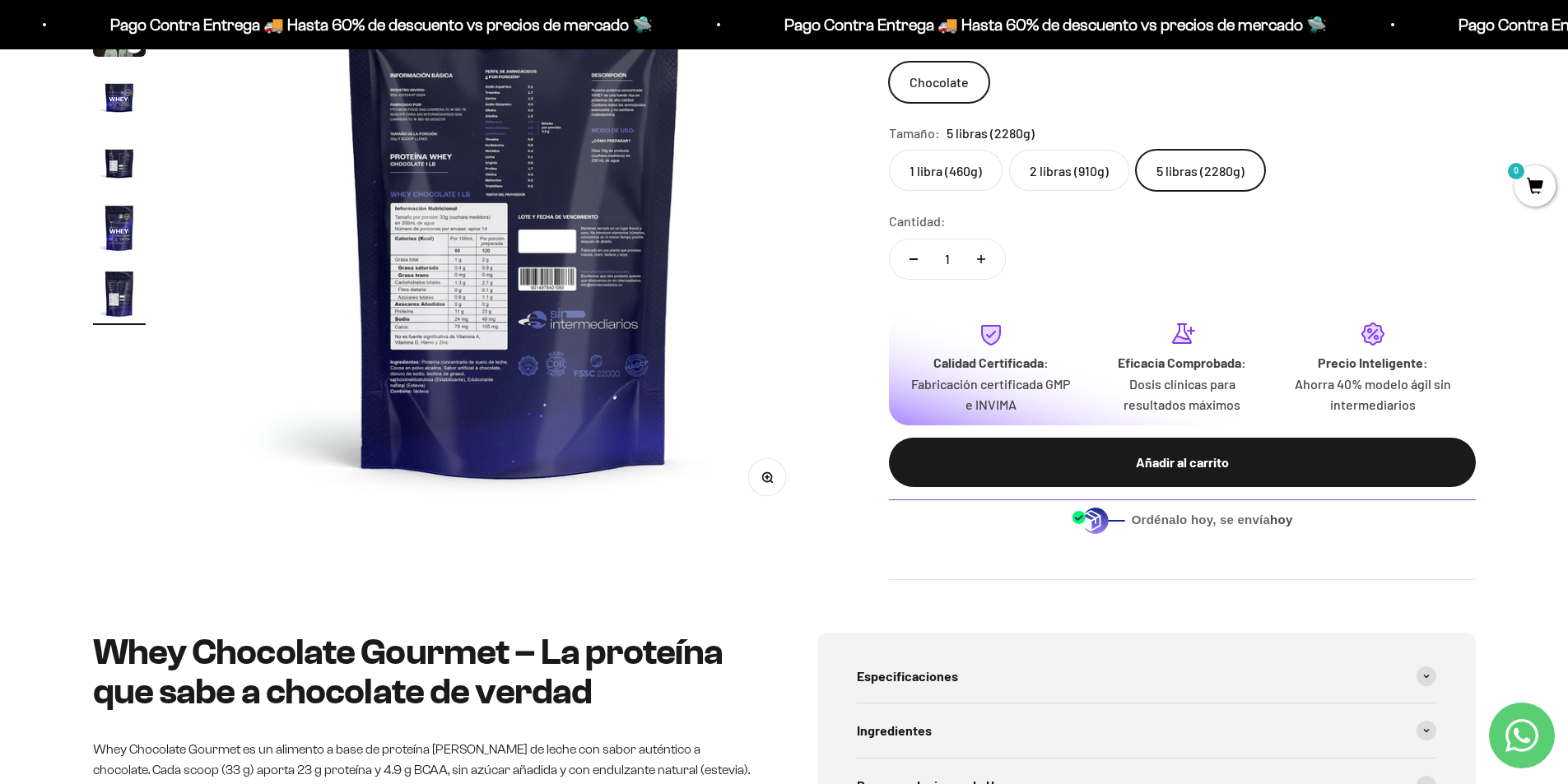
scroll to position [0, 3867]
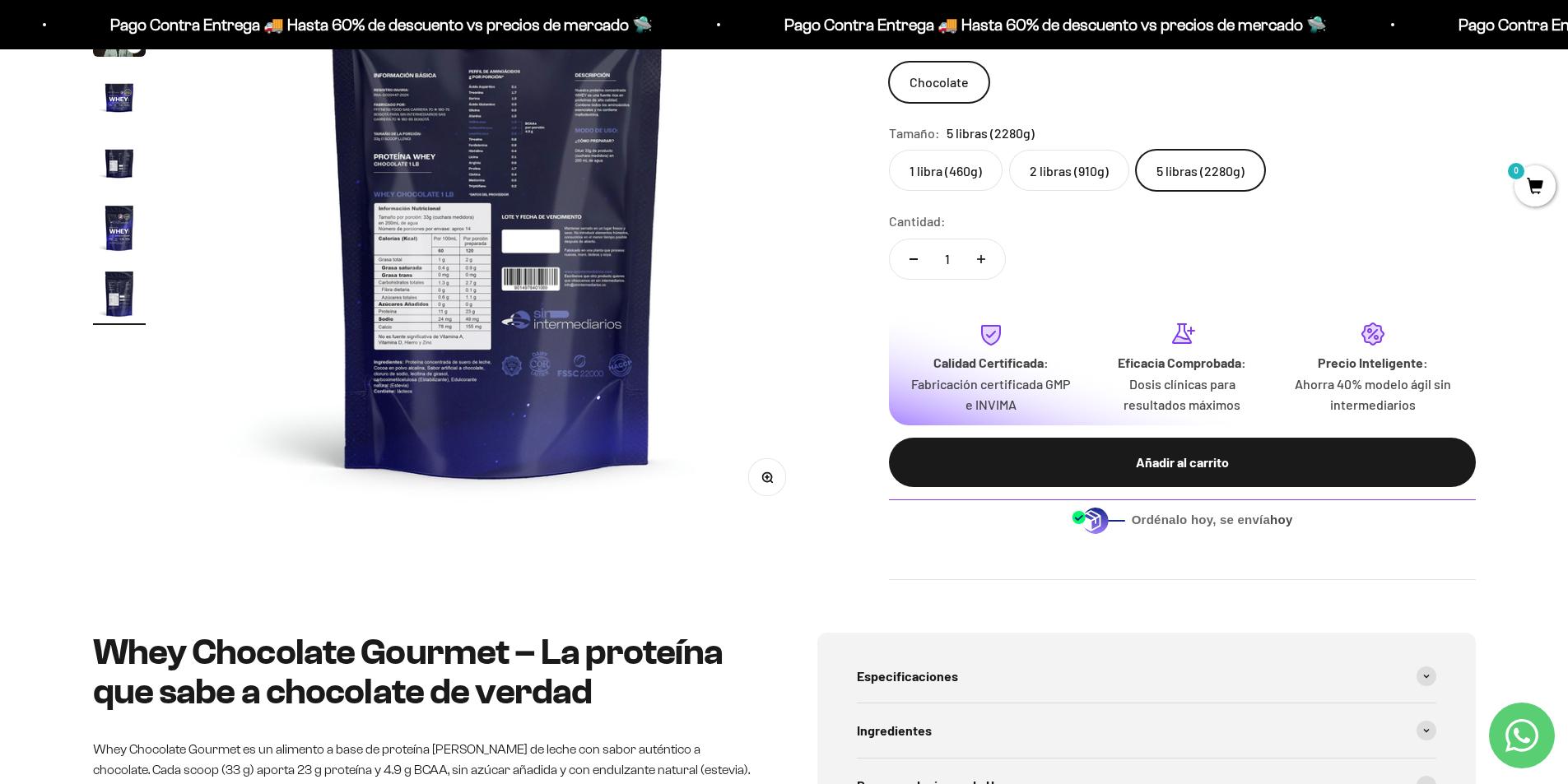
click at [773, 476] on button "Zoom" at bounding box center [766, 477] width 37 height 37
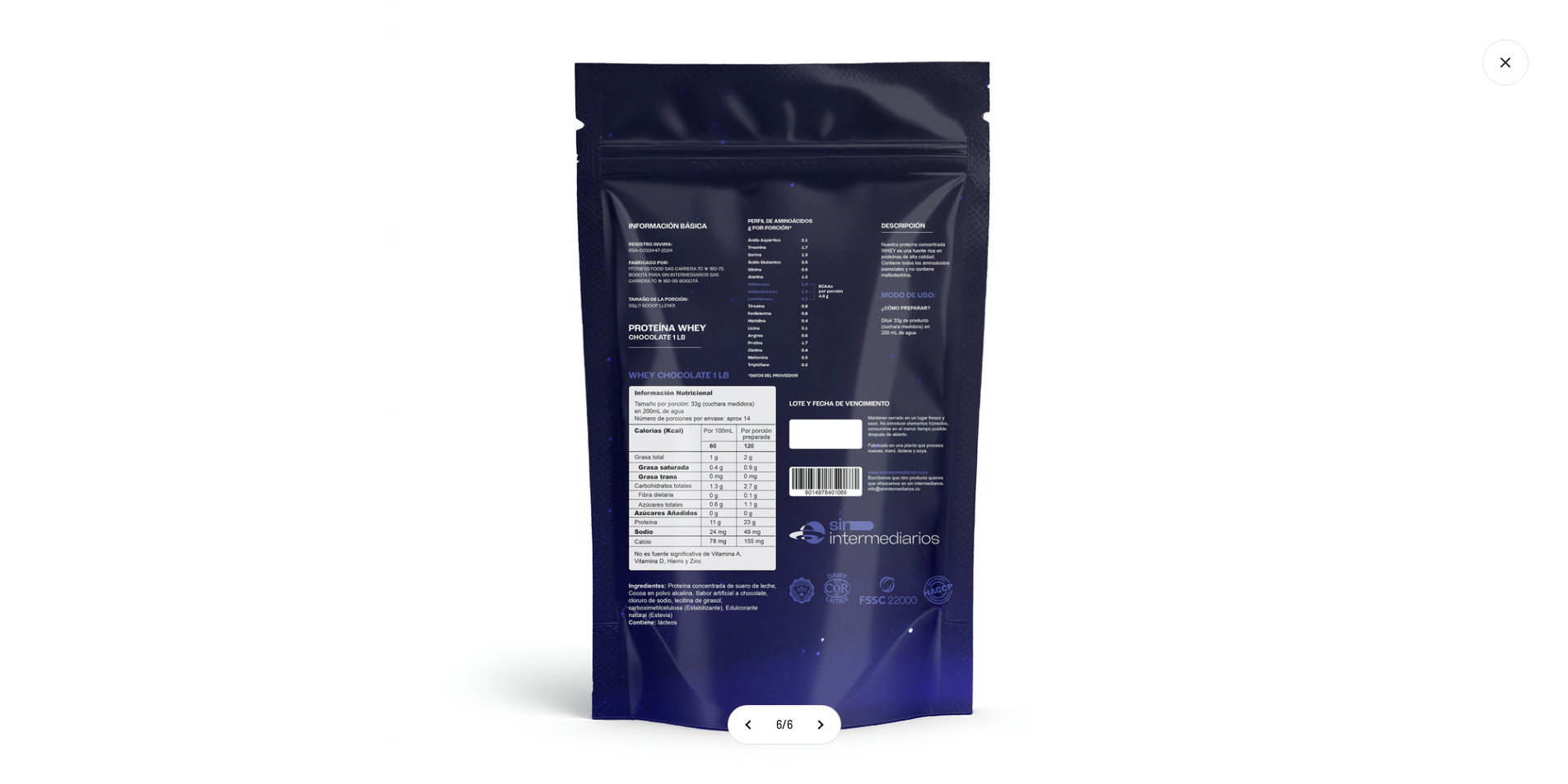
click at [680, 495] on img at bounding box center [784, 392] width 784 height 784
